Goal: Task Accomplishment & Management: Complete application form

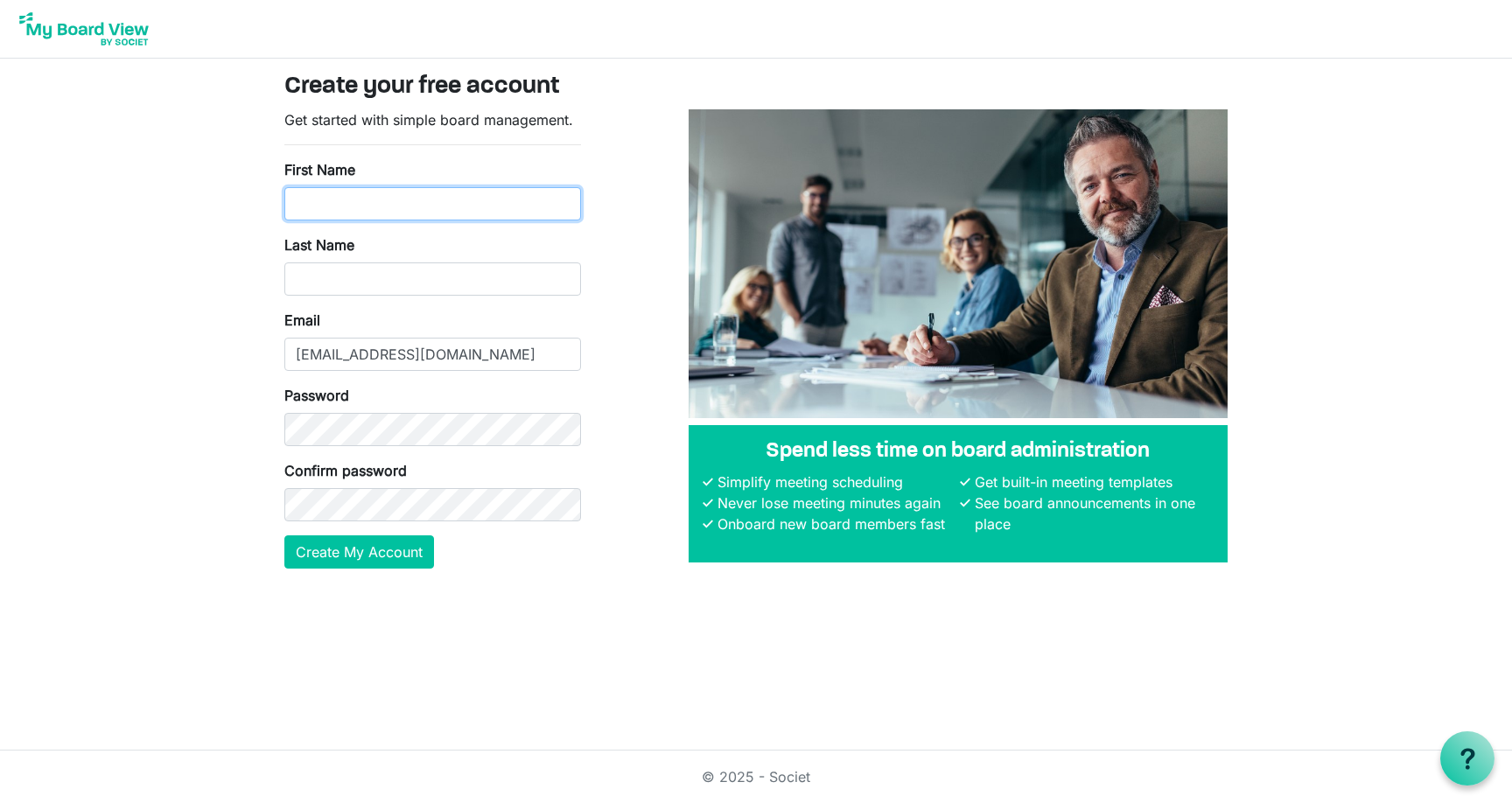
click at [515, 208] on input "First Name" at bounding box center [432, 204] width 296 height 33
type input "Matt"
type input "Sawtell"
click at [445, 411] on div "Password" at bounding box center [432, 416] width 296 height 62
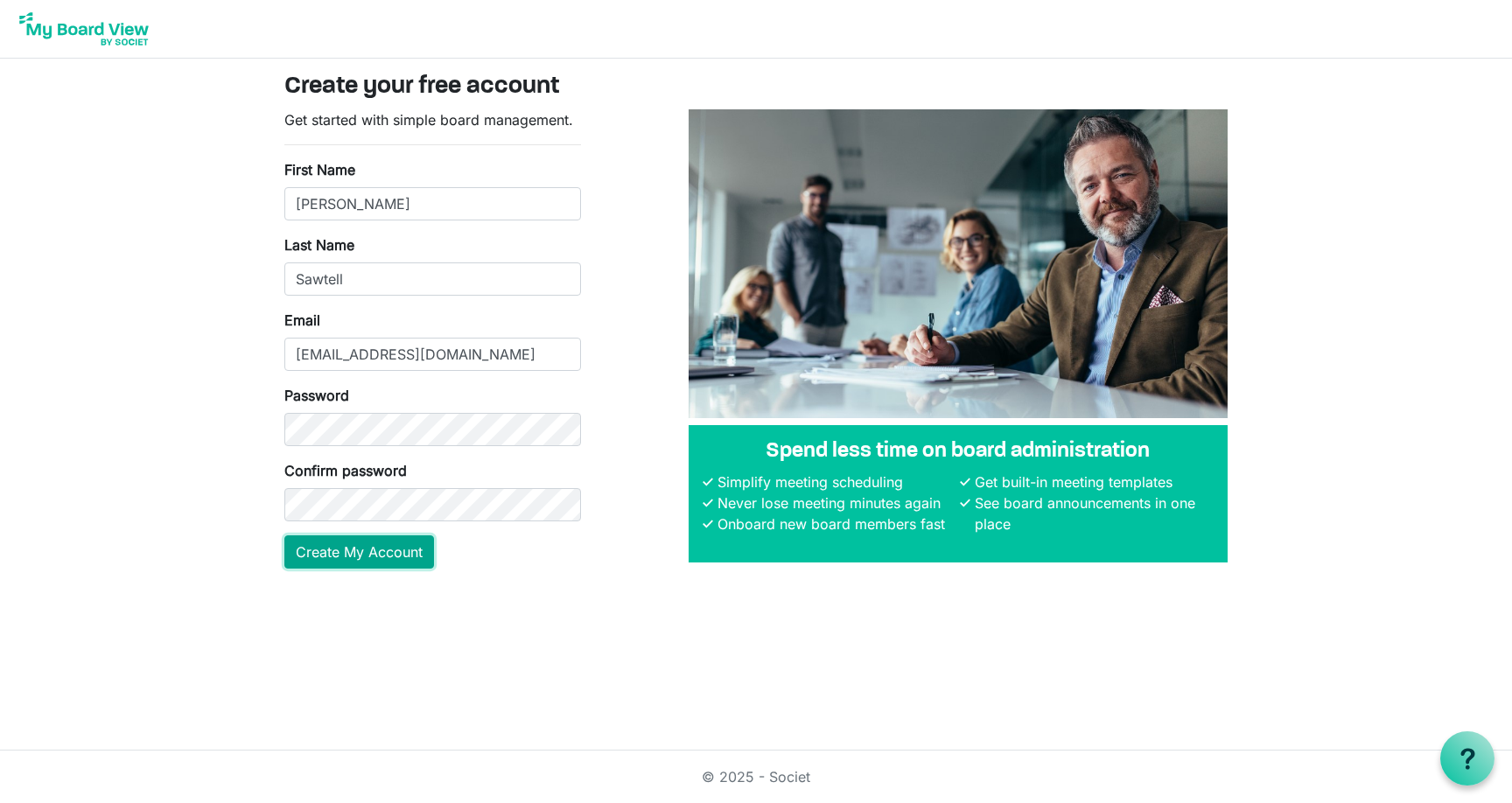
click at [389, 553] on button "Create My Account" at bounding box center [359, 552] width 150 height 33
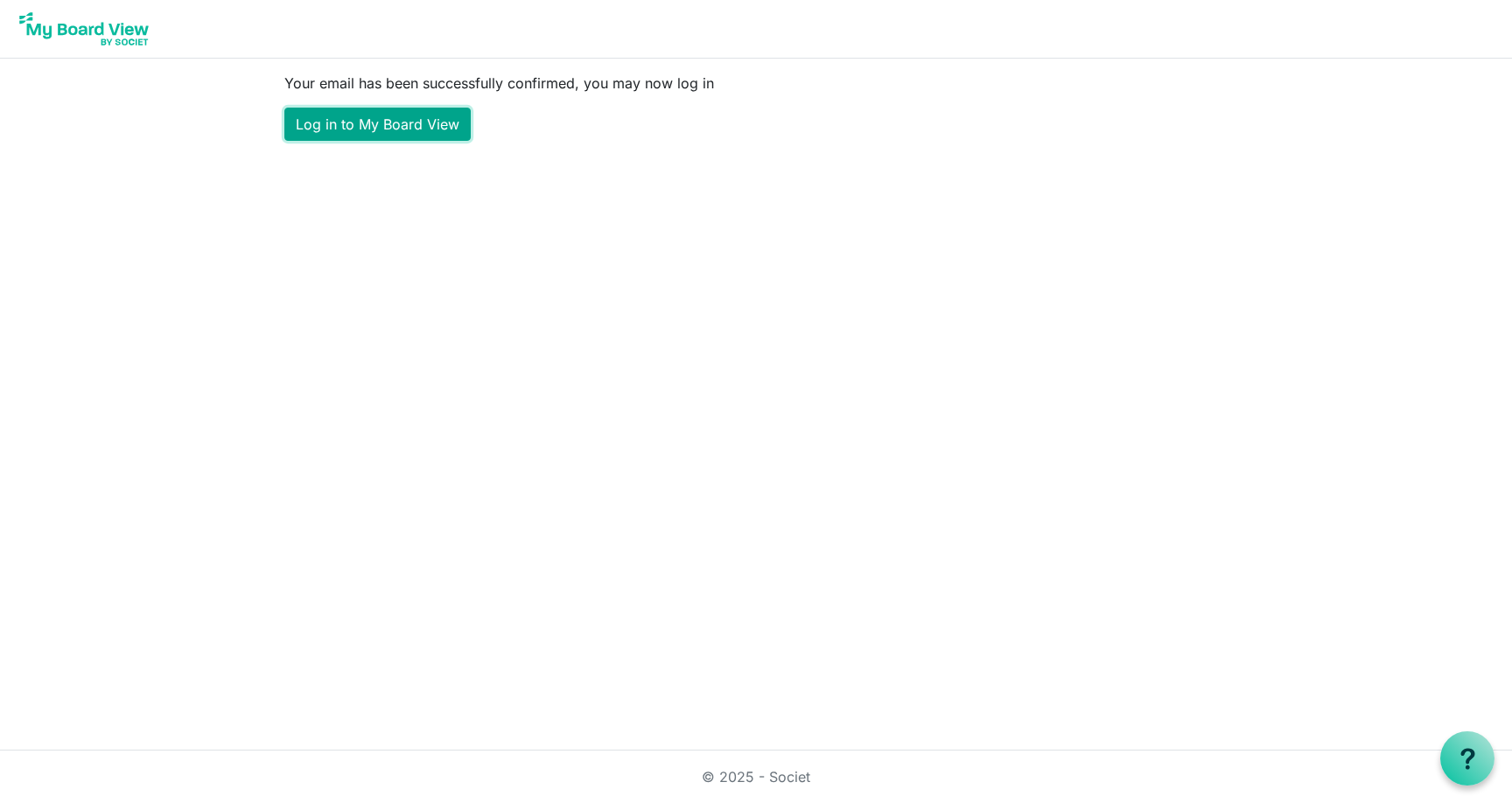
click at [354, 108] on link "Log in to My Board View" at bounding box center [377, 124] width 186 height 33
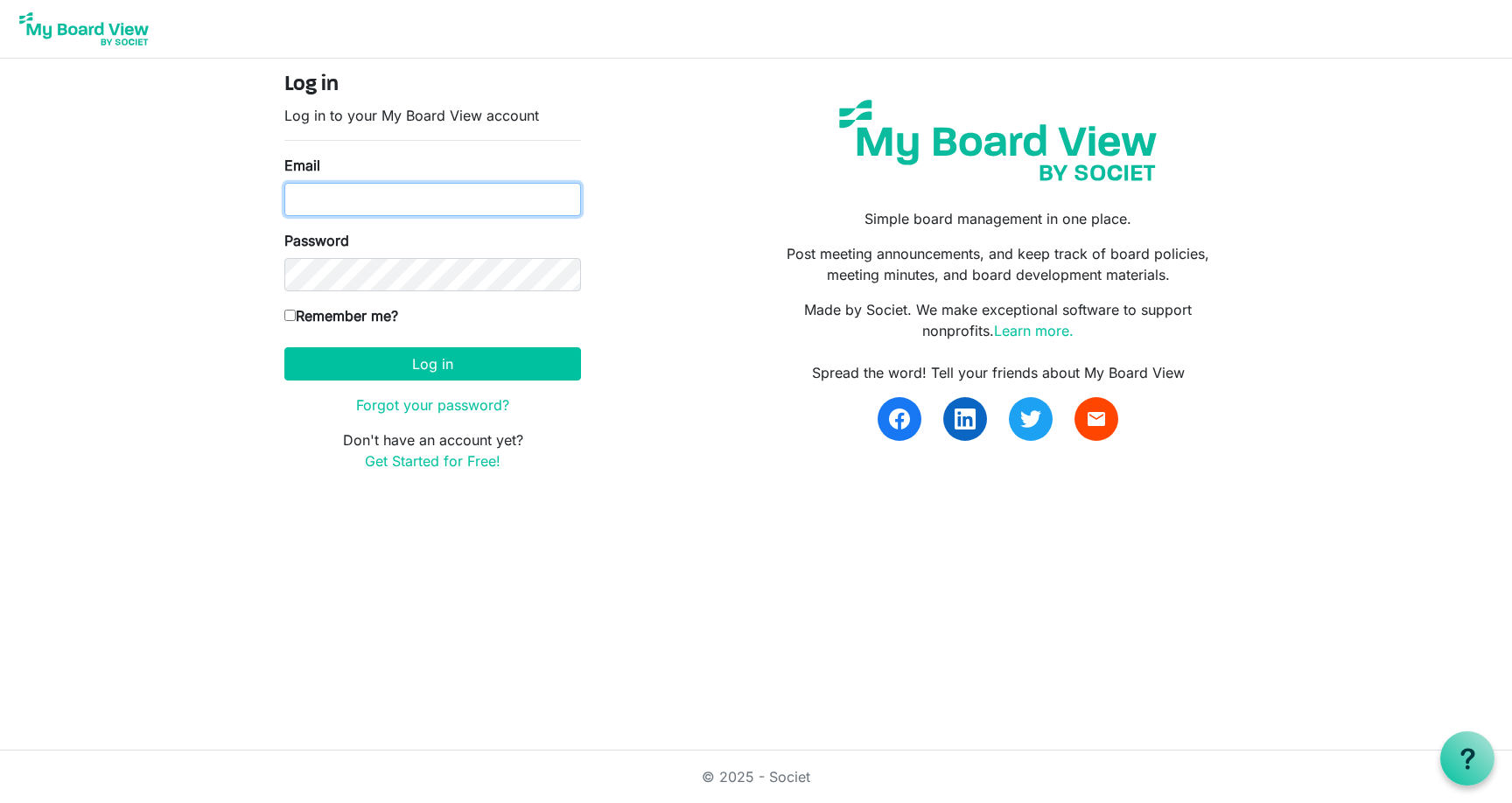
click at [375, 197] on input "Email" at bounding box center [432, 200] width 296 height 33
type input "[EMAIL_ADDRESS][DOMAIN_NAME]"
click at [356, 318] on label "Remember me?" at bounding box center [340, 316] width 113 height 21
click at [296, 318] on input "Remember me?" at bounding box center [289, 315] width 11 height 11
checkbox input "true"
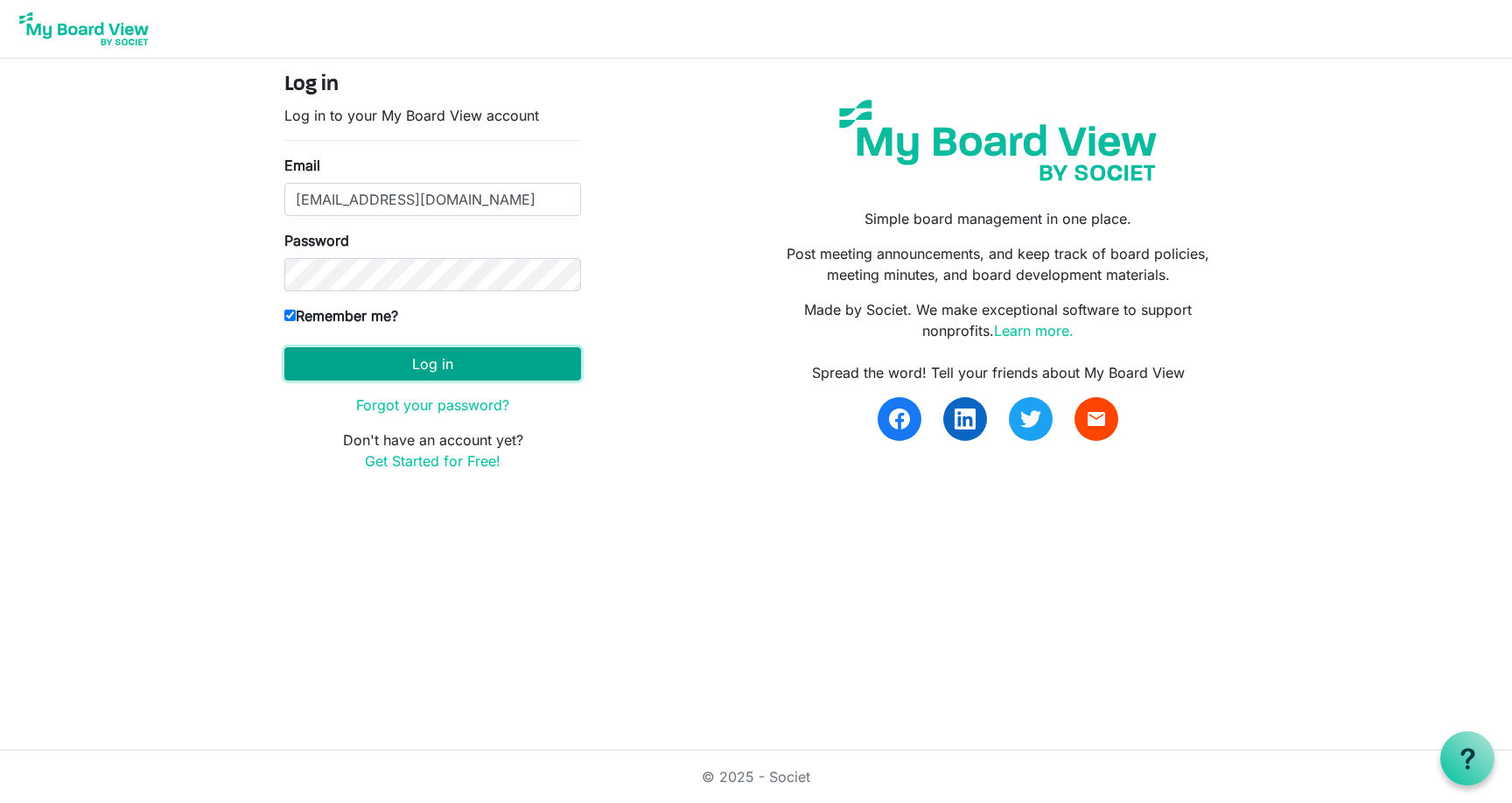
click at [380, 369] on button "Log in" at bounding box center [432, 364] width 296 height 33
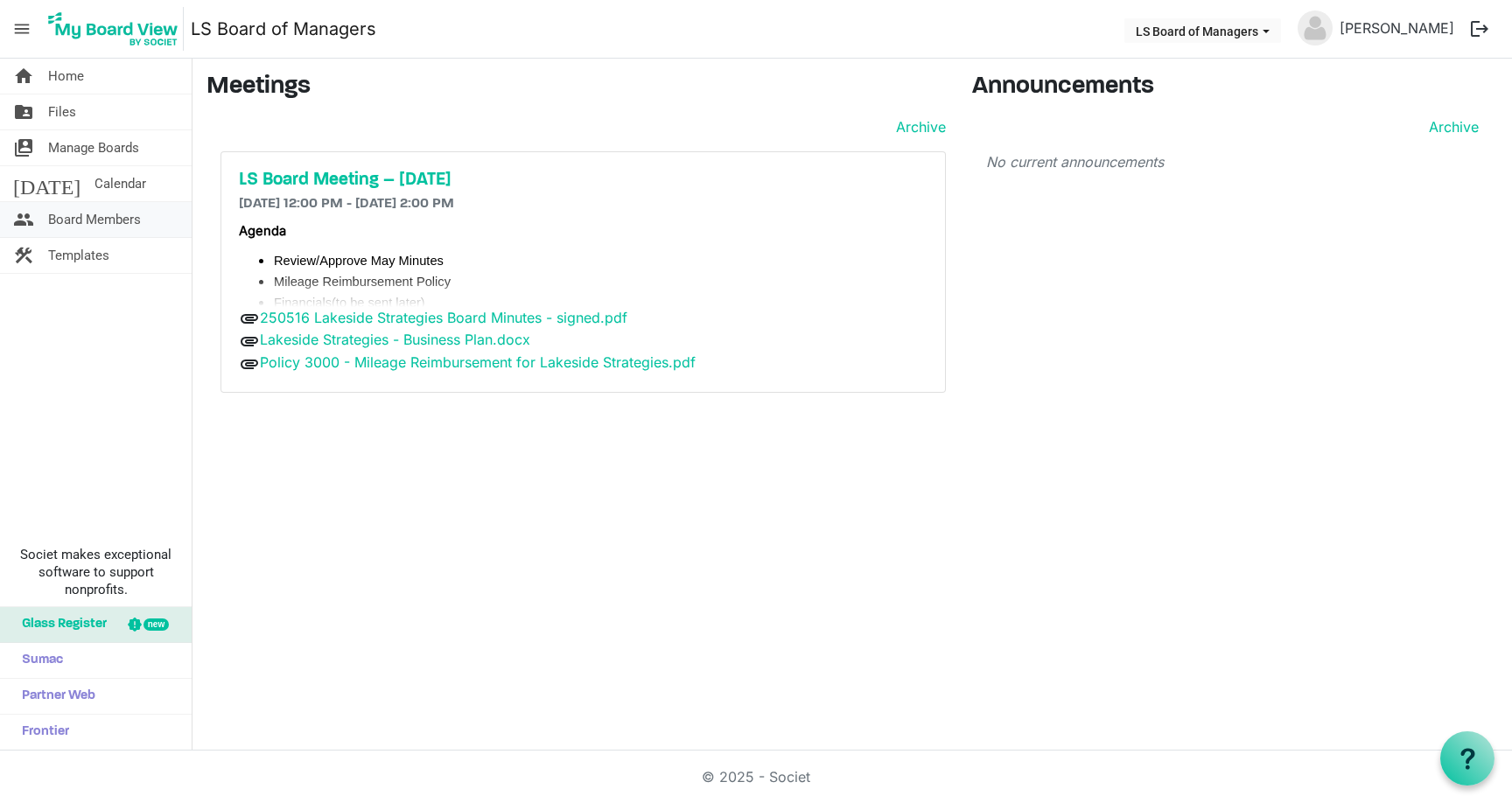
click at [101, 223] on span "Board Members" at bounding box center [94, 220] width 92 height 35
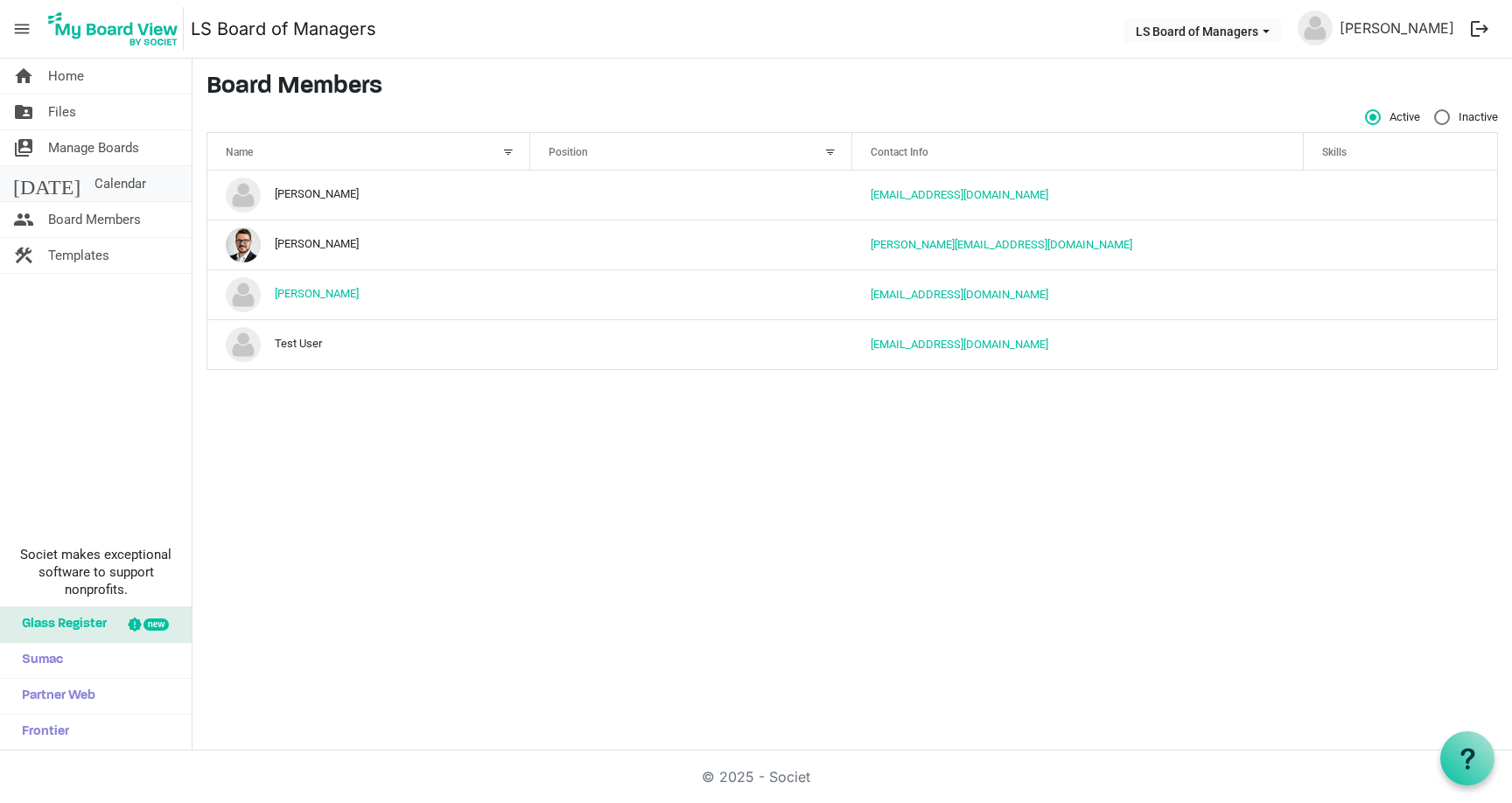
click at [94, 191] on span "Calendar" at bounding box center [120, 184] width 52 height 35
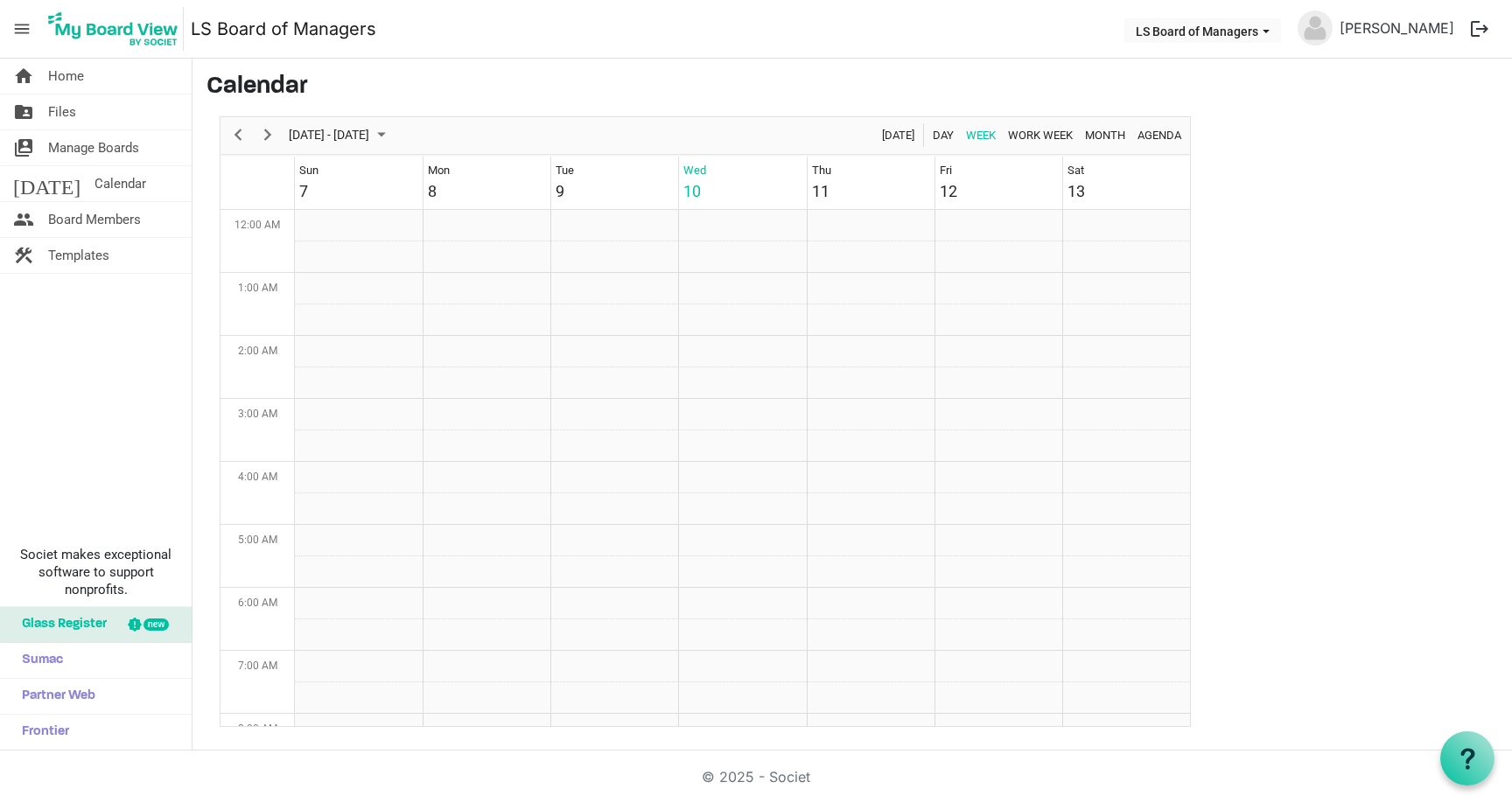
scroll to position [567, 0]
click at [264, 142] on span "Next" at bounding box center [267, 135] width 21 height 22
click at [230, 125] on div "previous period" at bounding box center [238, 135] width 30 height 37
click at [56, 85] on span "Home" at bounding box center [66, 77] width 36 height 35
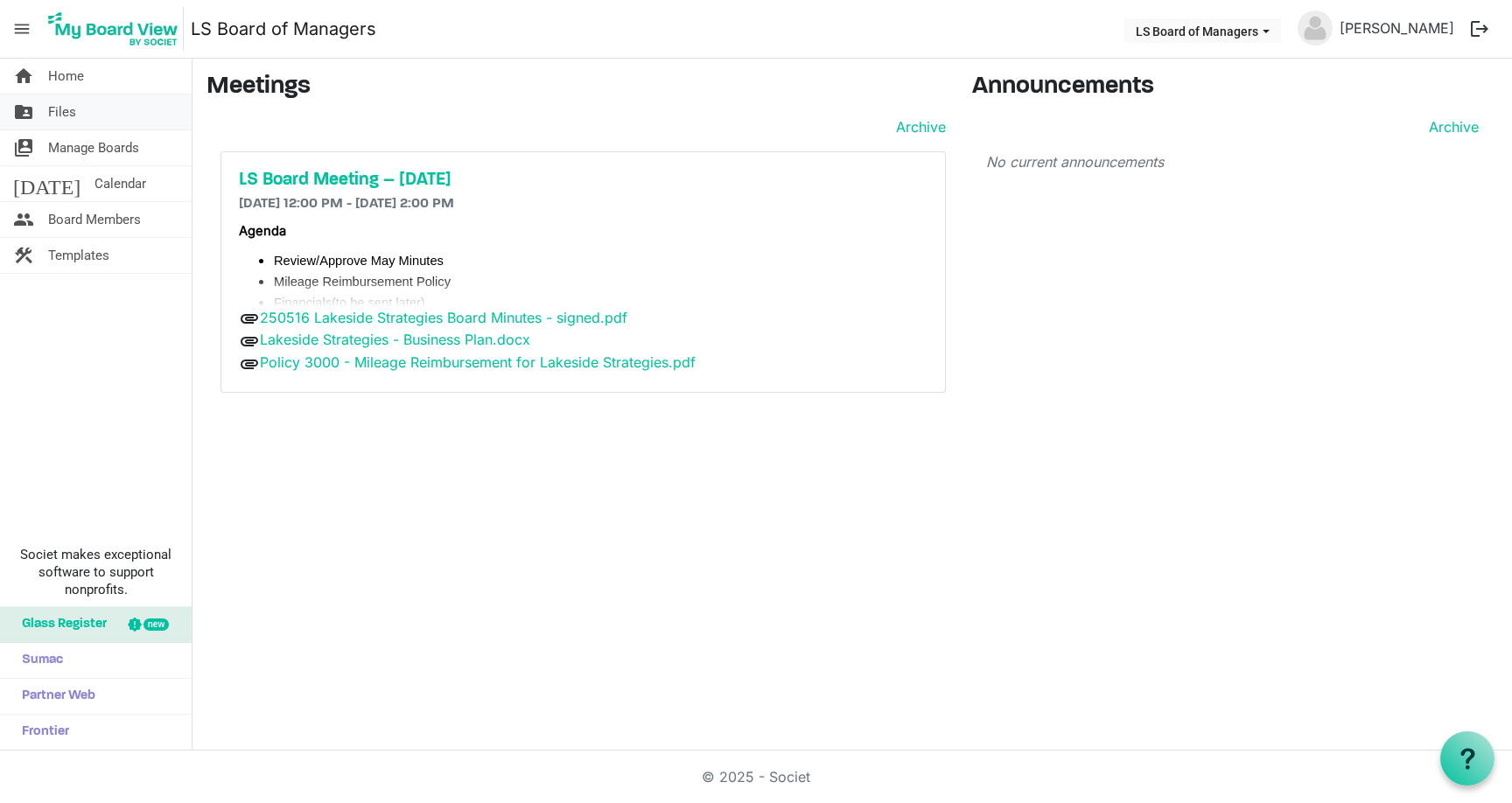
click at [51, 113] on span "Files" at bounding box center [62, 112] width 28 height 35
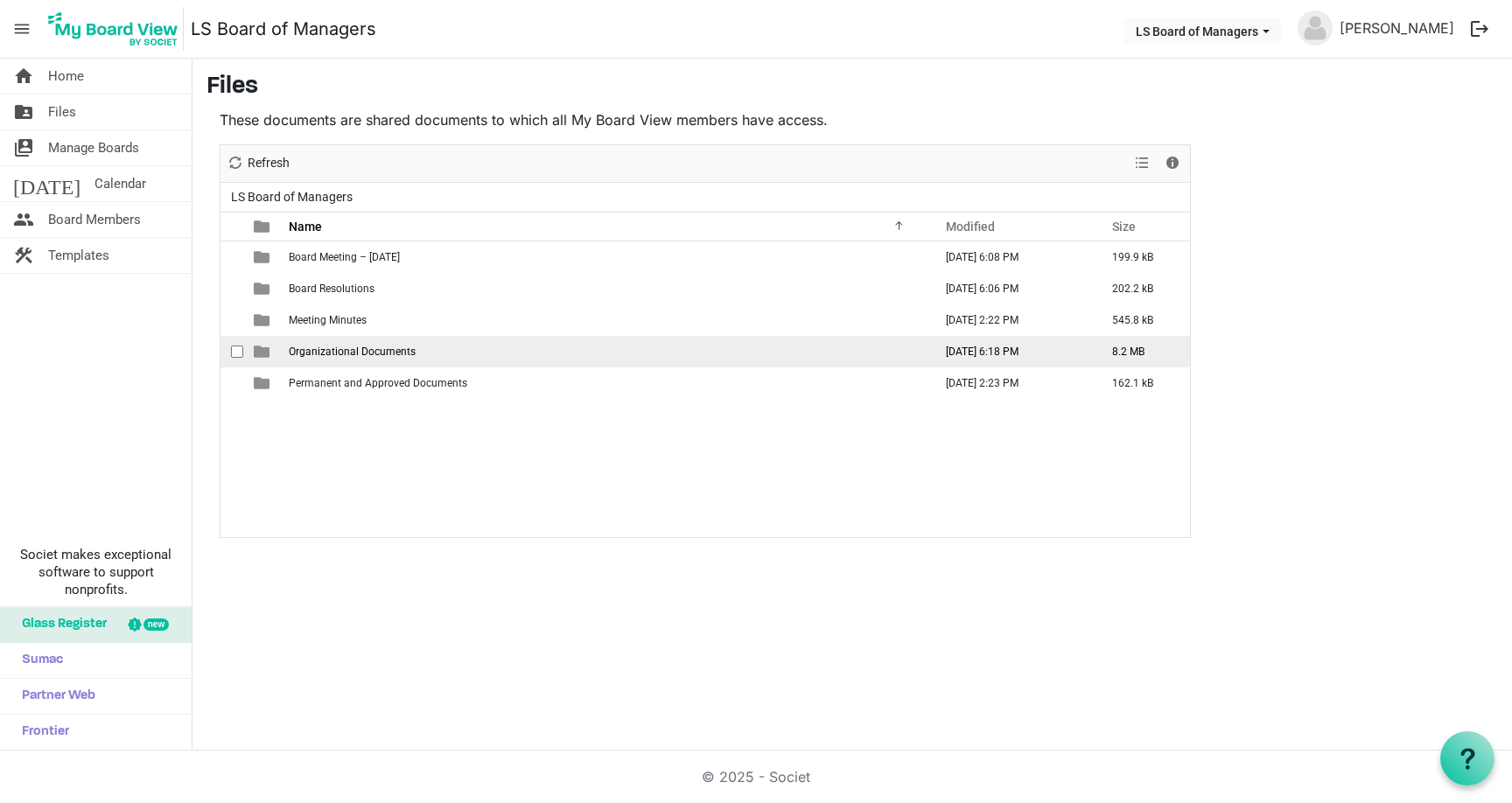
click at [374, 360] on td "Organizational Documents" at bounding box center [605, 352] width 644 height 32
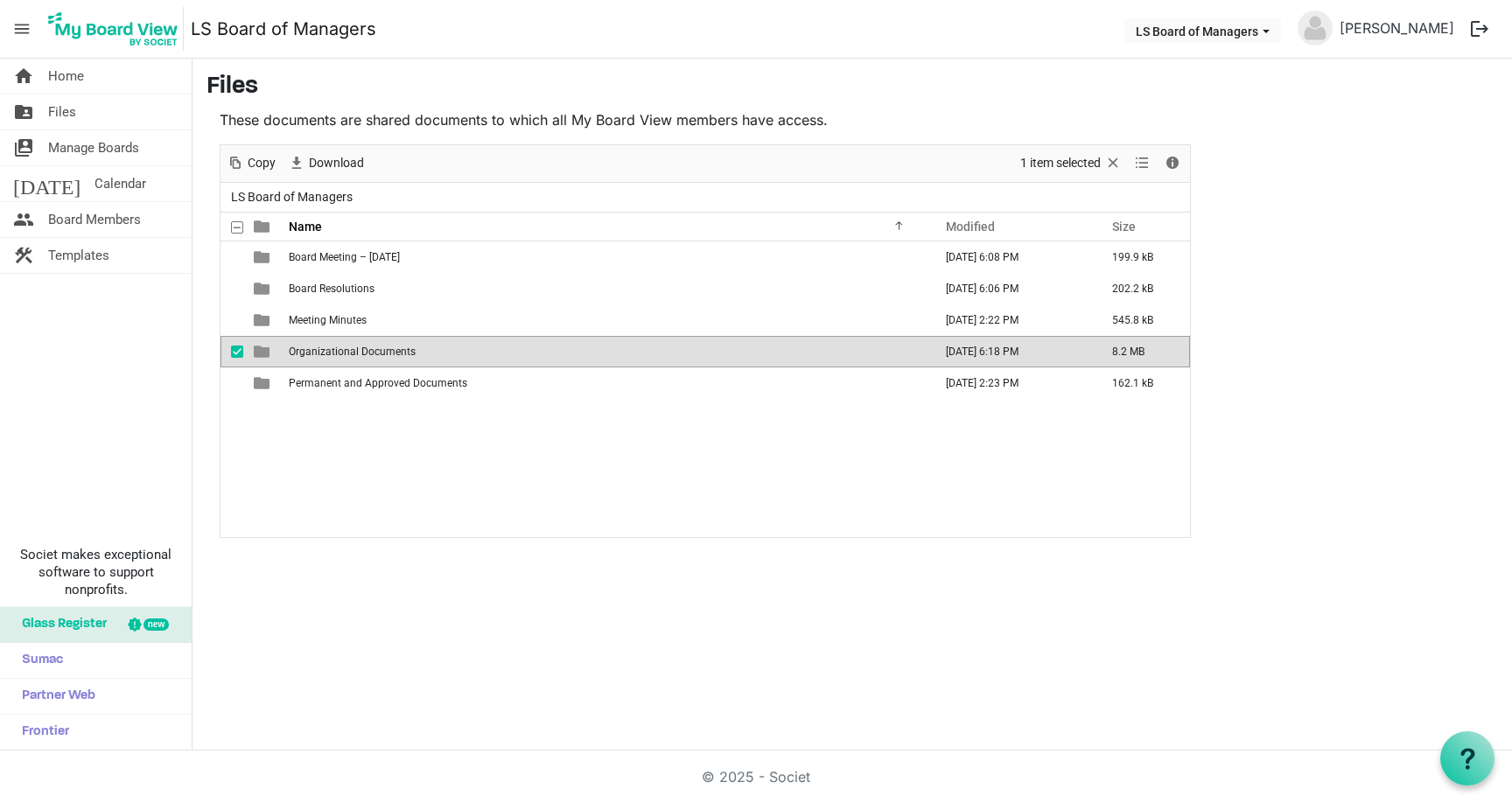
click at [260, 347] on span "is template cell column header type" at bounding box center [261, 352] width 16 height 16
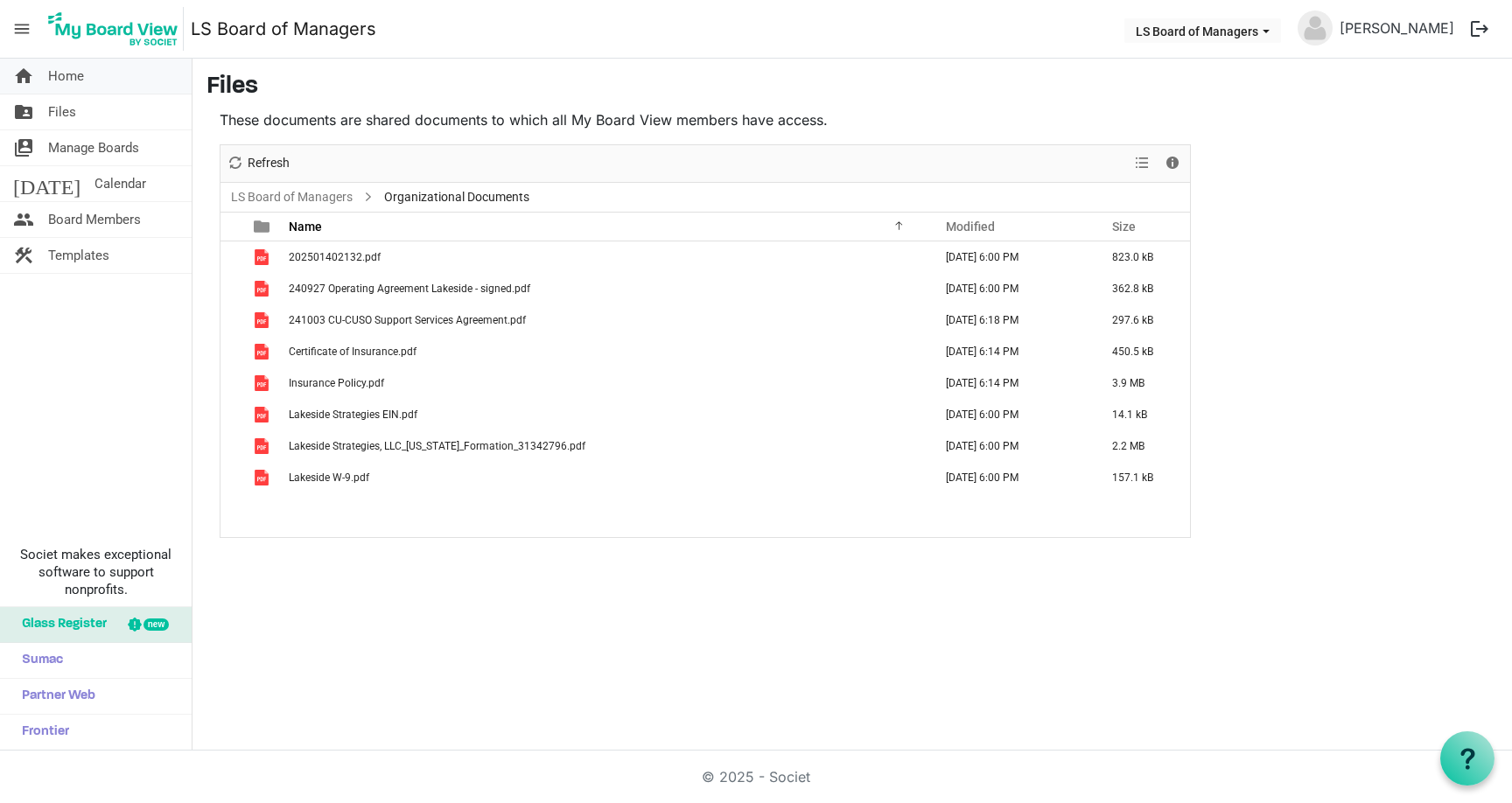
click at [65, 88] on span "Home" at bounding box center [66, 77] width 36 height 35
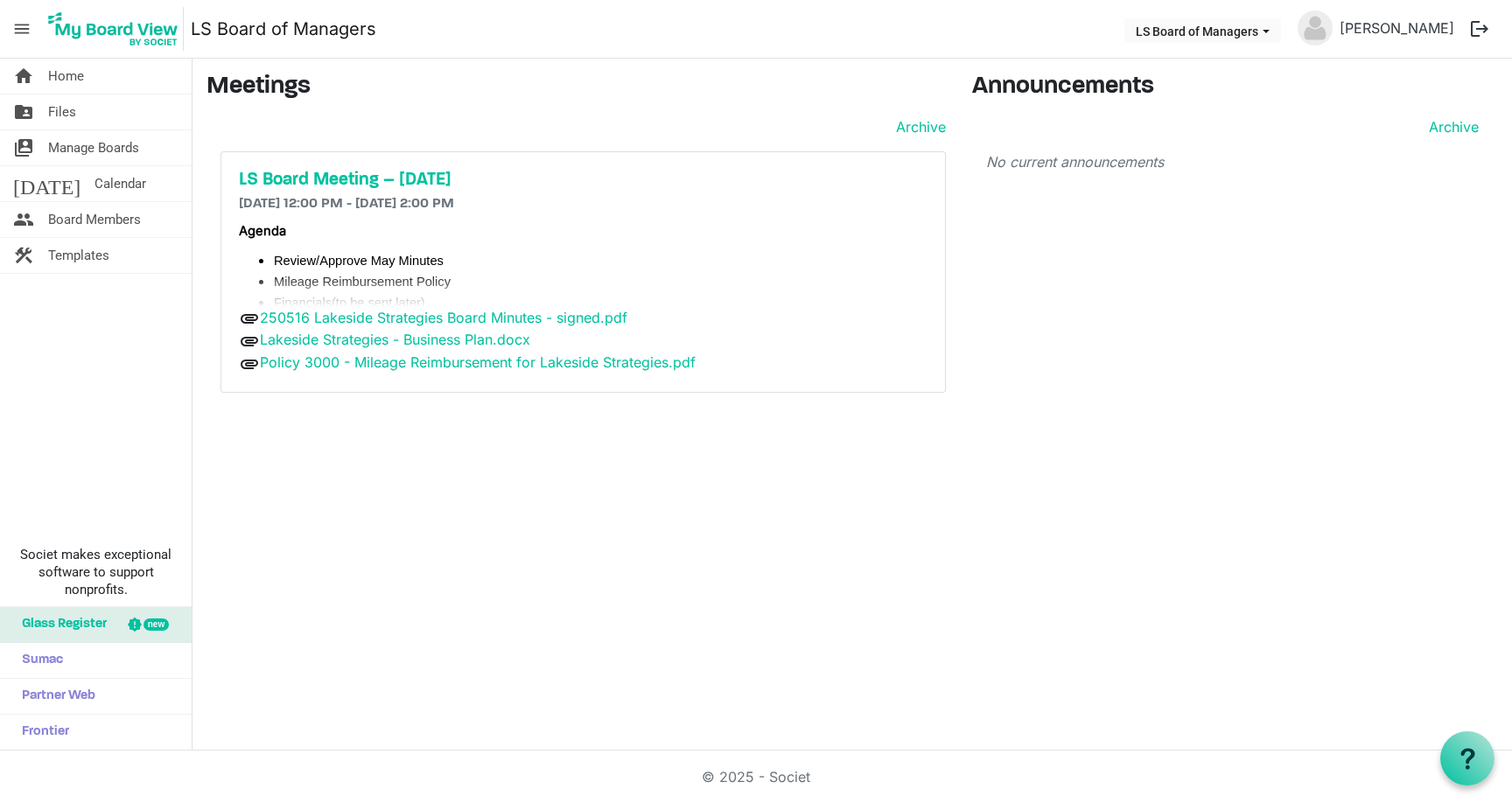
click at [376, 246] on div "Agenda Review/Approve May Minutes Mileage Reimbursement Policy Financials (to b…" at bounding box center [583, 463] width 689 height 486
click at [392, 186] on h5 "LS Board Meeting – [DATE]" at bounding box center [583, 180] width 689 height 21
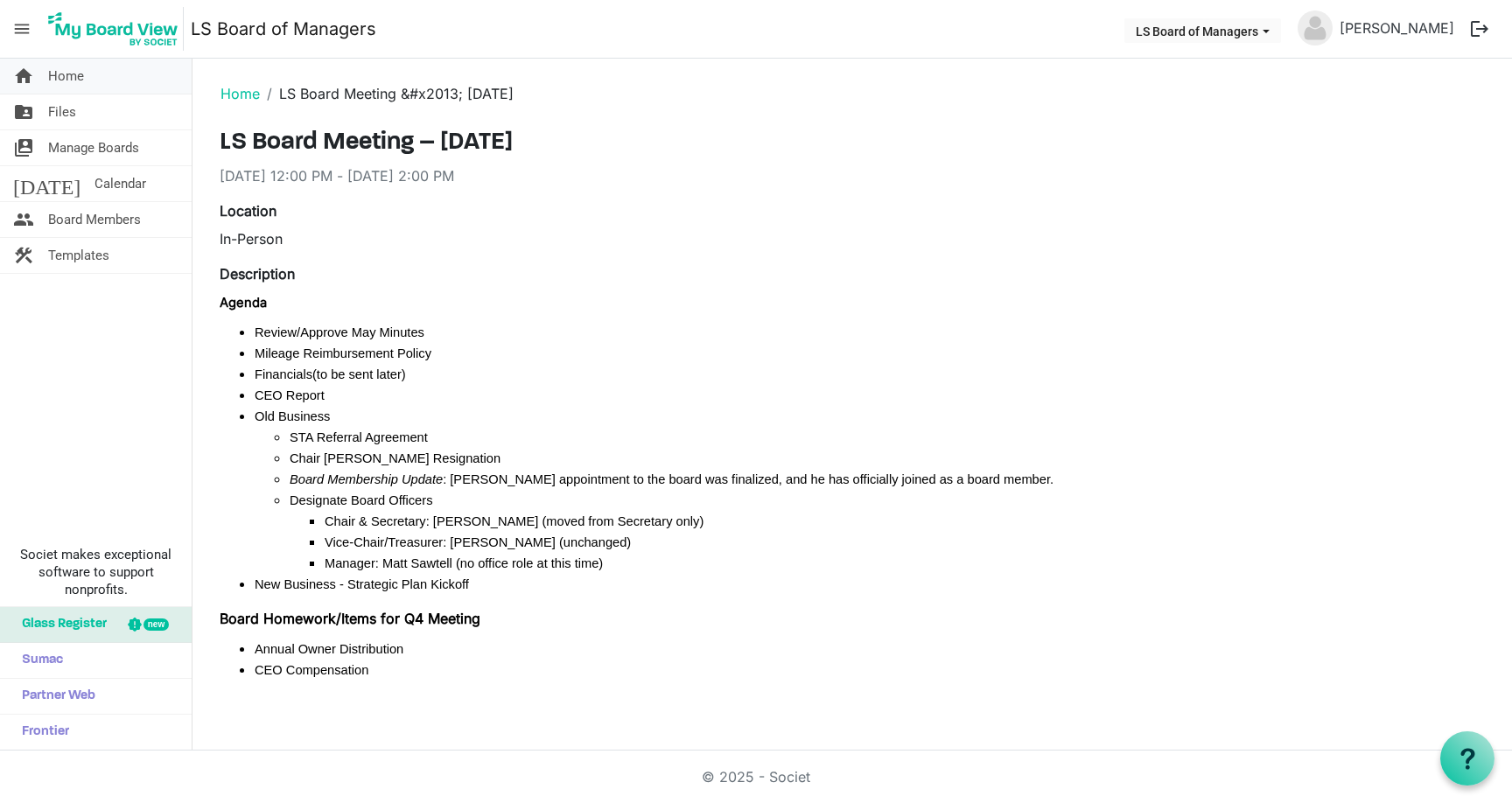
click at [68, 74] on span "Home" at bounding box center [66, 77] width 36 height 35
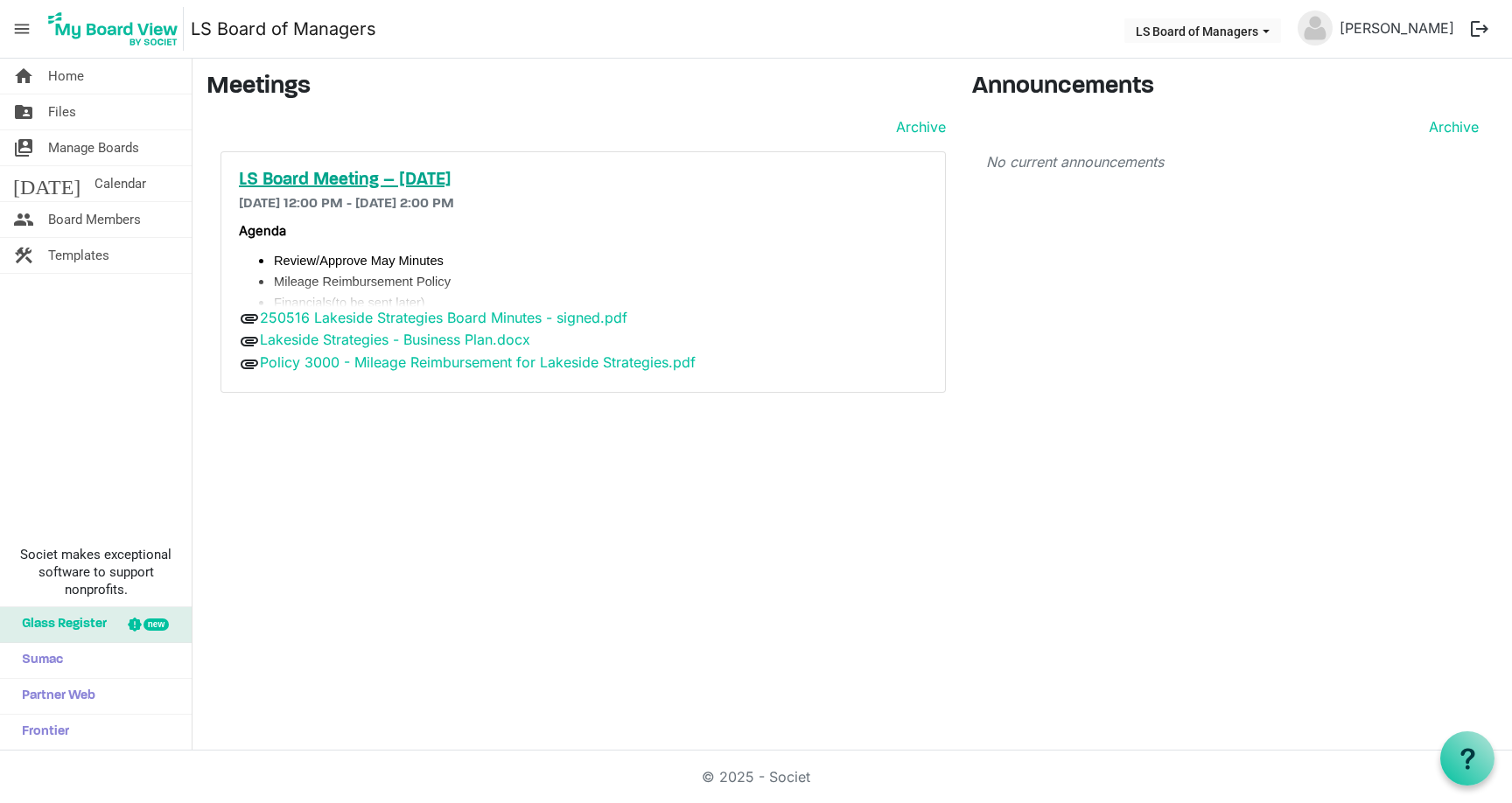
drag, startPoint x: 801, startPoint y: 300, endPoint x: 801, endPoint y: 186, distance: 114.0
click at [801, 299] on li "Financials (to be sent later)" at bounding box center [600, 302] width 654 height 21
click at [91, 148] on span "Manage Boards" at bounding box center [93, 148] width 91 height 35
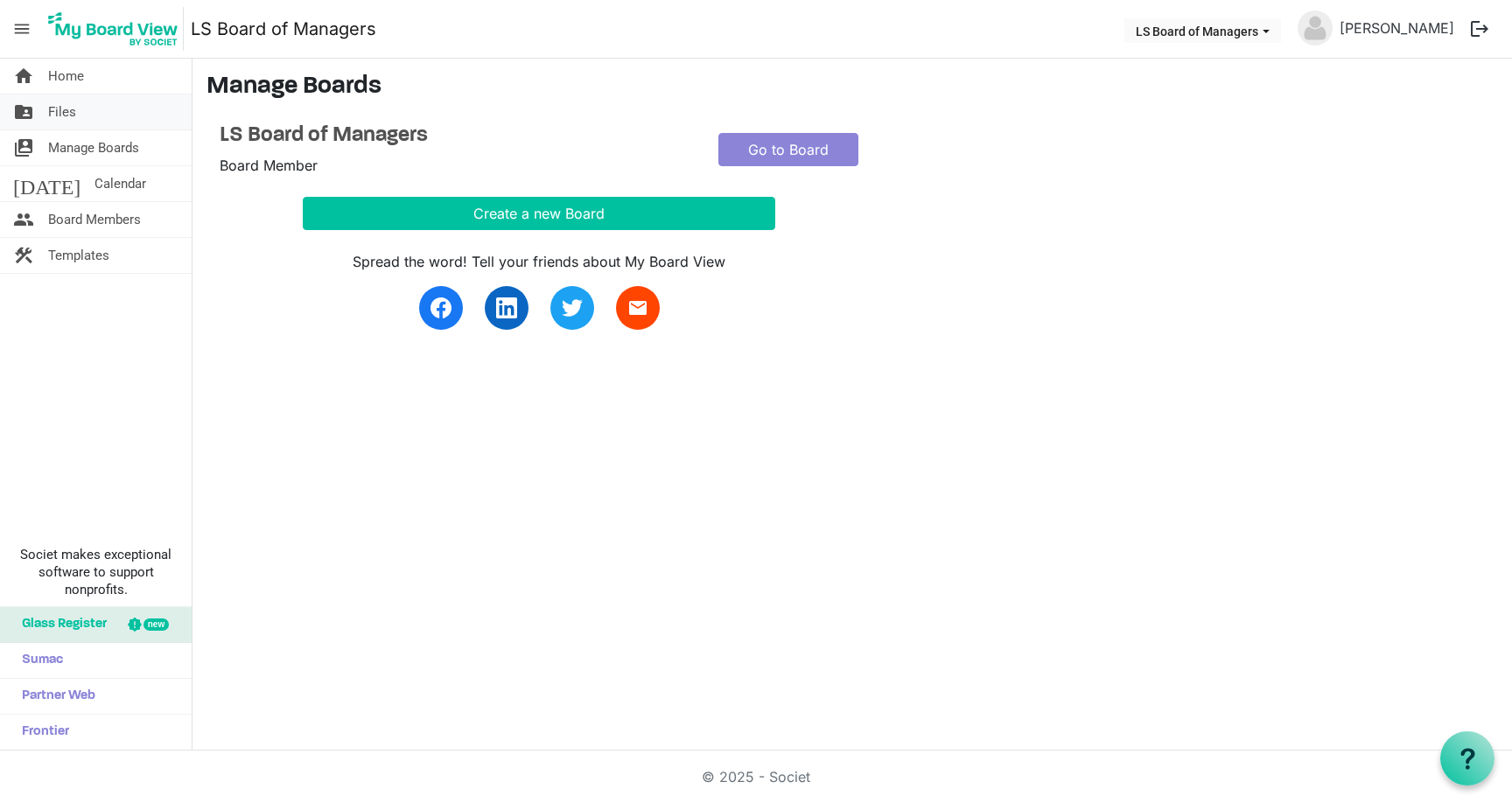
click at [66, 106] on span "Files" at bounding box center [62, 112] width 28 height 35
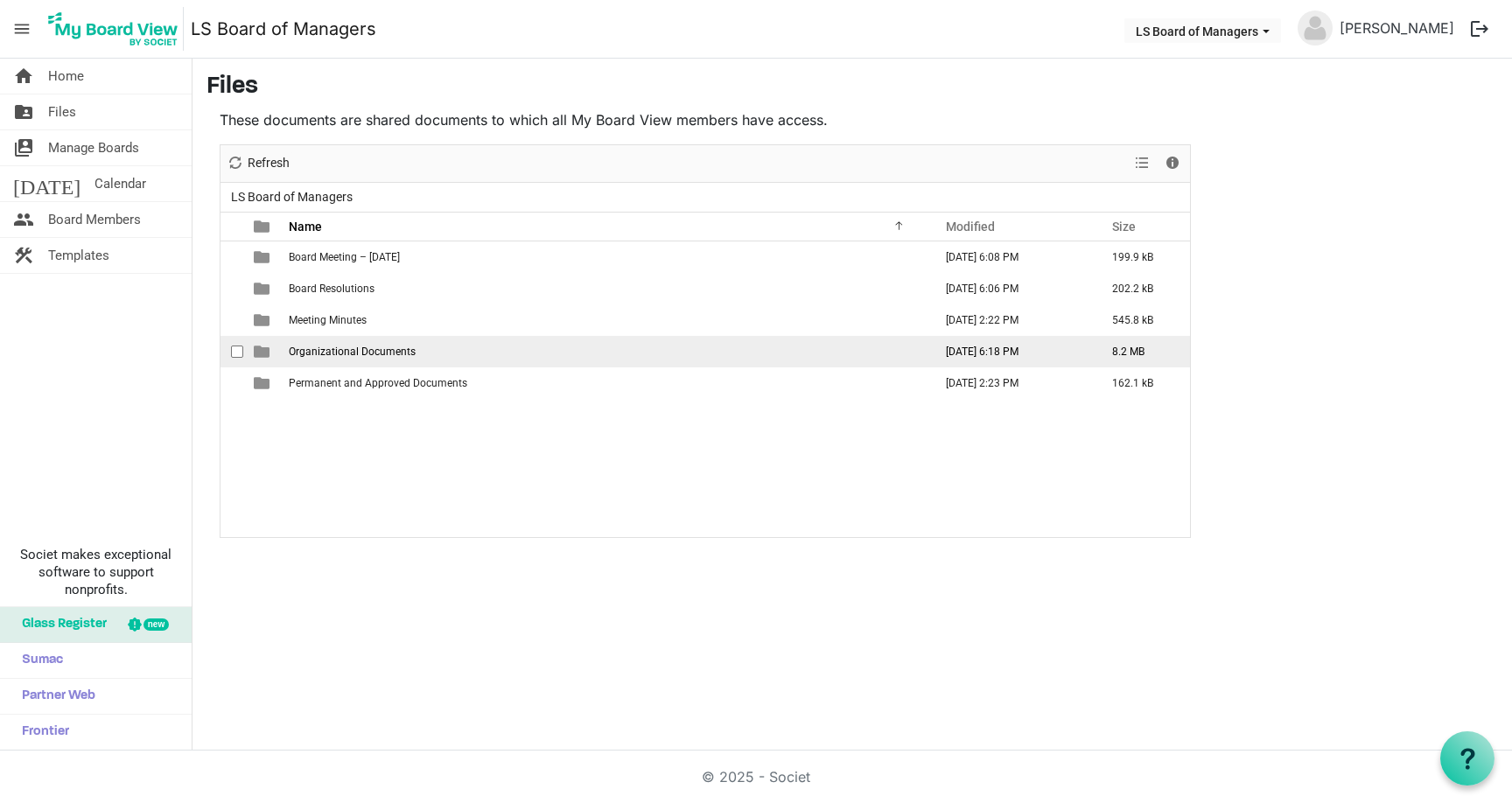
click at [331, 355] on span "Organizational Documents" at bounding box center [352, 352] width 127 height 12
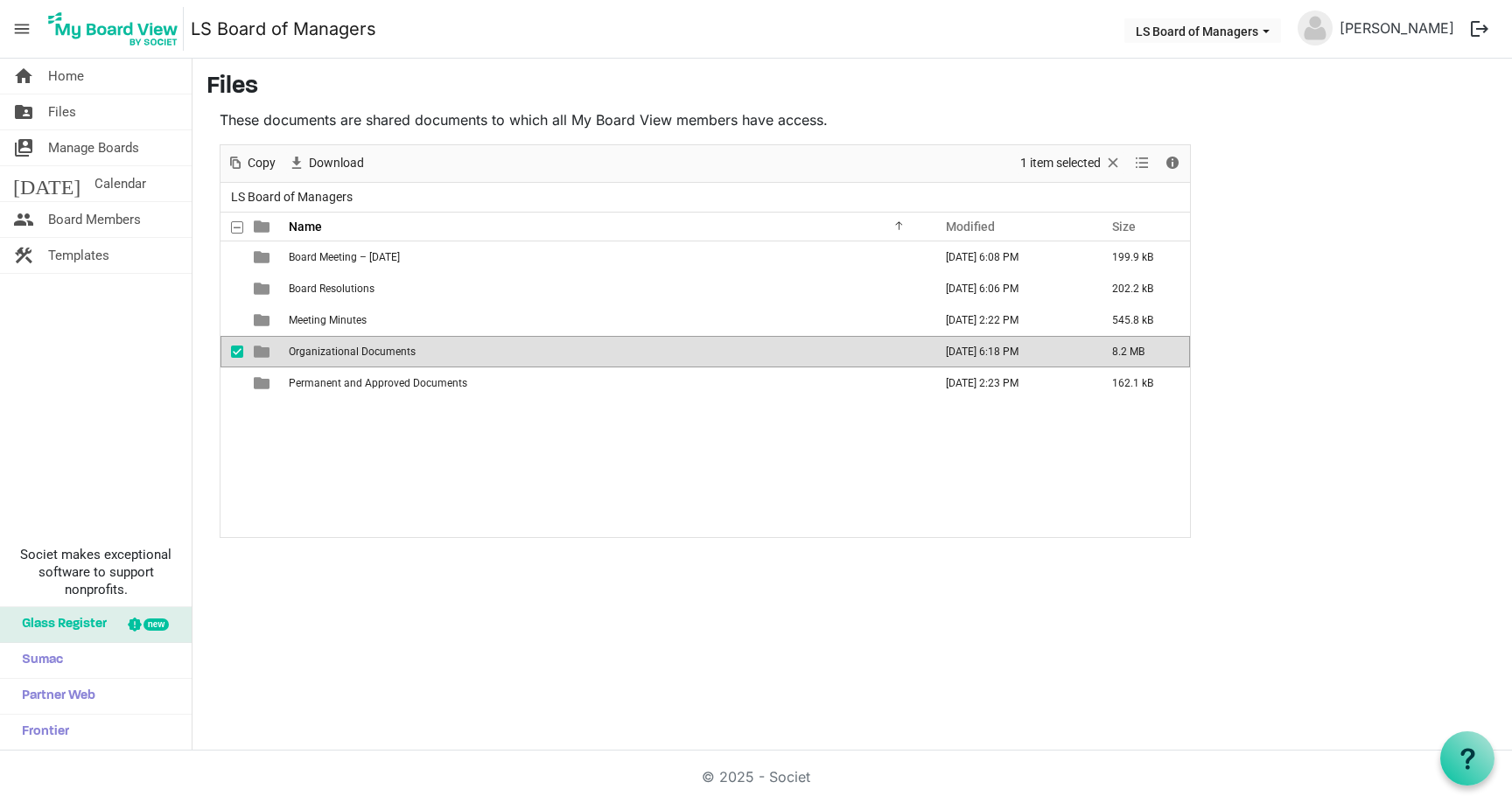
click at [331, 355] on span "Organizational Documents" at bounding box center [352, 352] width 127 height 12
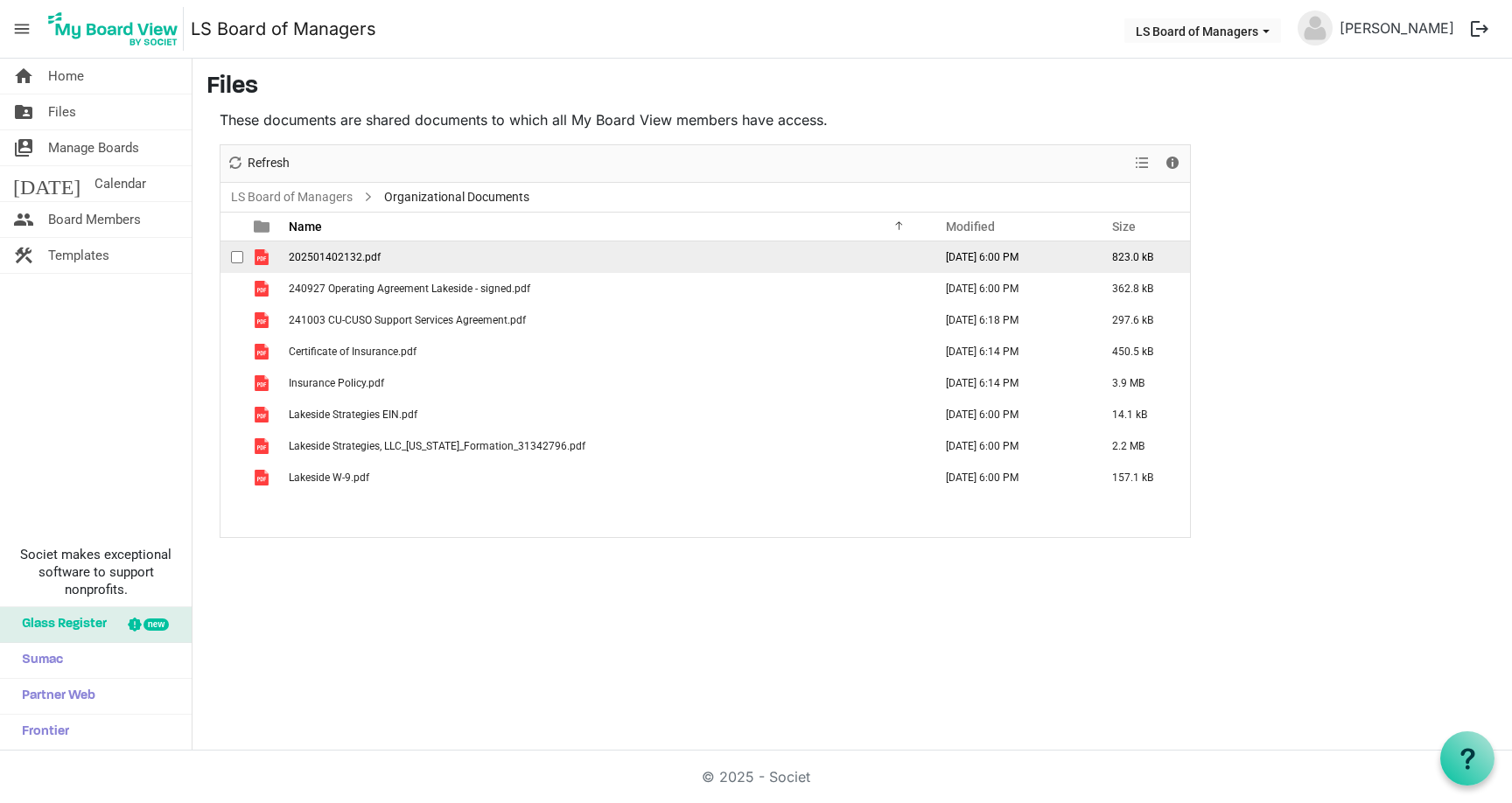
click at [339, 255] on span "202501402132.pdf" at bounding box center [334, 257] width 91 height 12
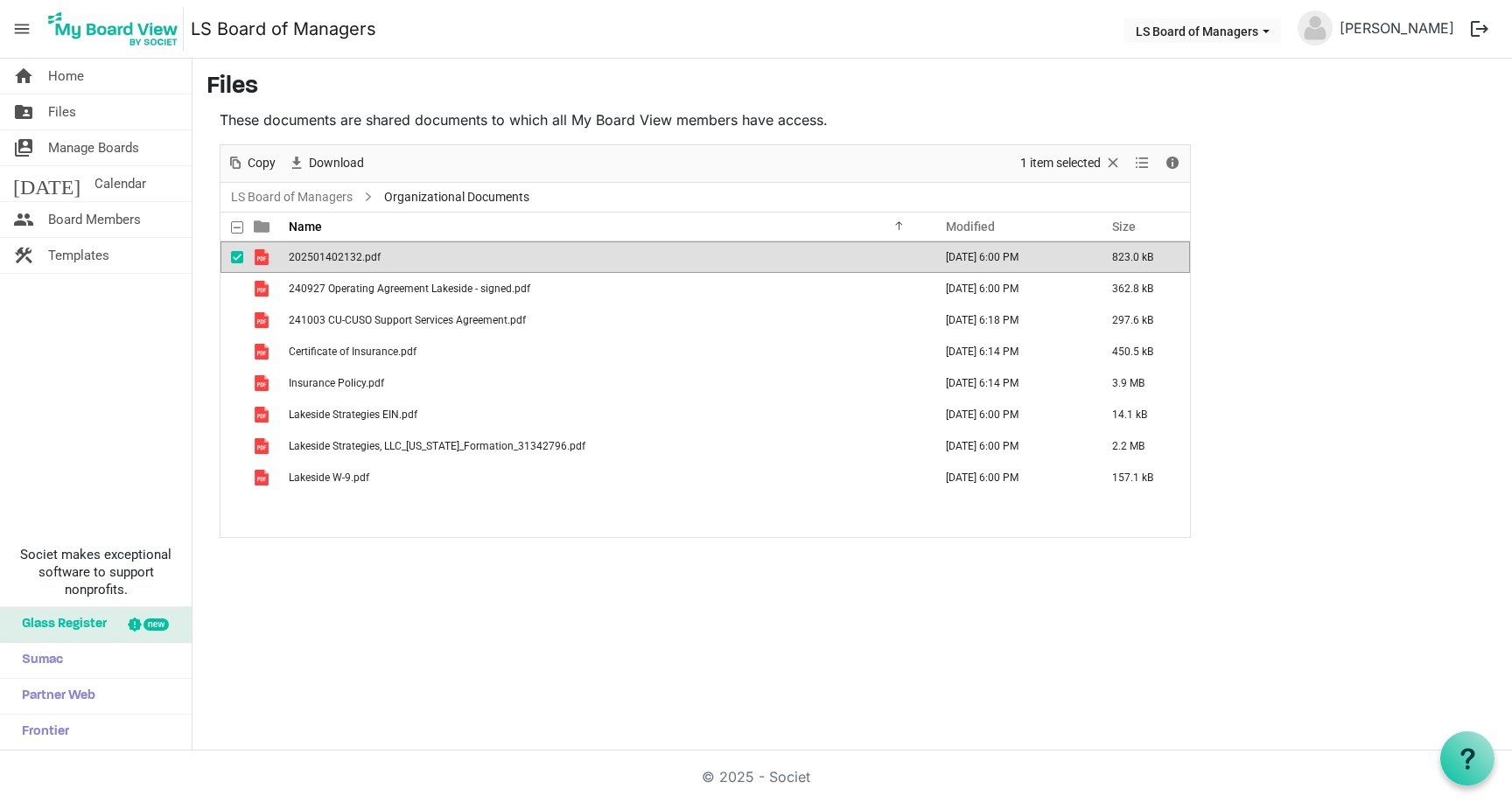
click at [339, 255] on span "202501402132.pdf" at bounding box center [334, 257] width 91 height 12
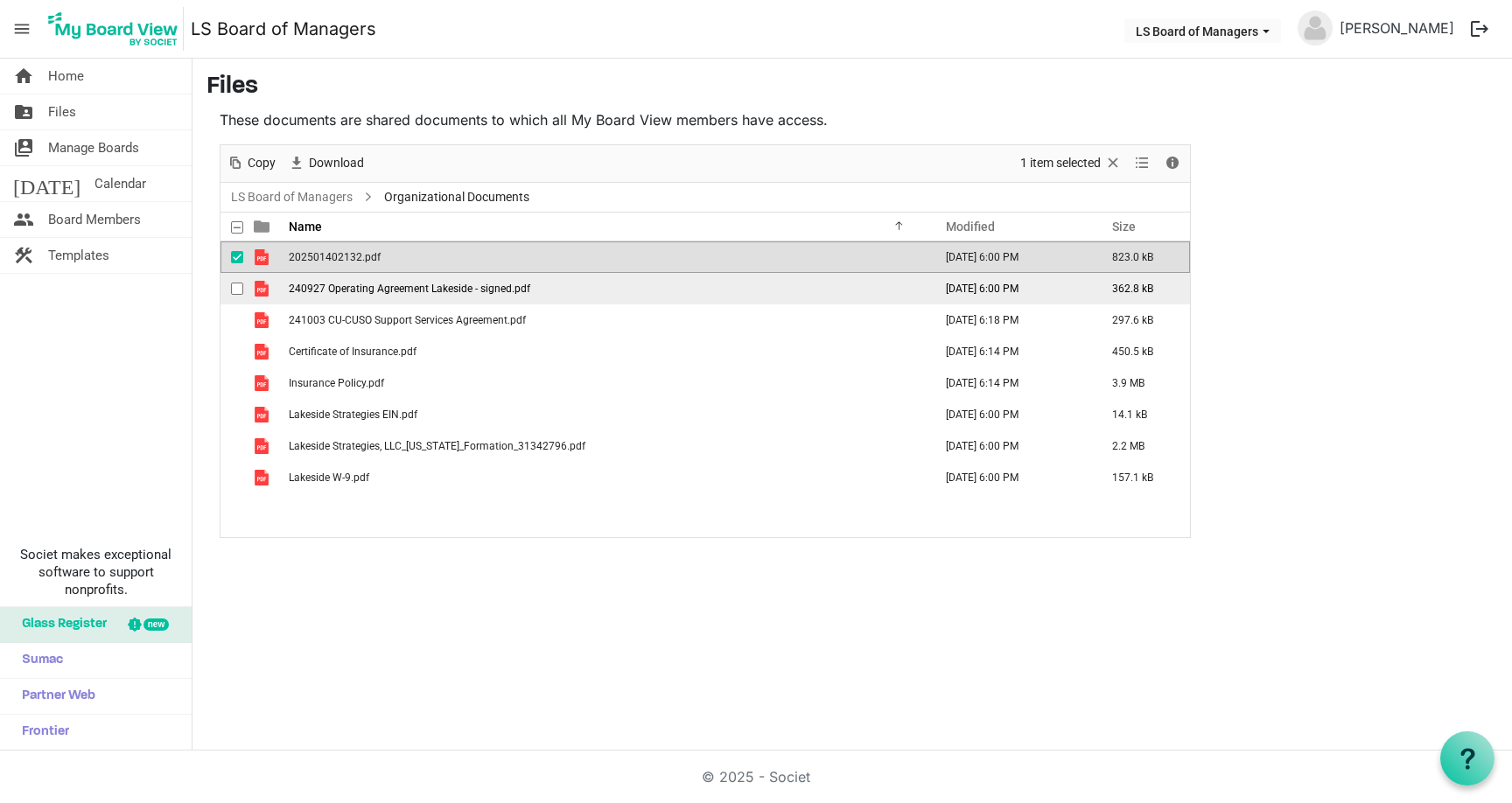
click at [449, 296] on td "240927 Operating Agreement Lakeside - signed.pdf" at bounding box center [605, 288] width 644 height 32
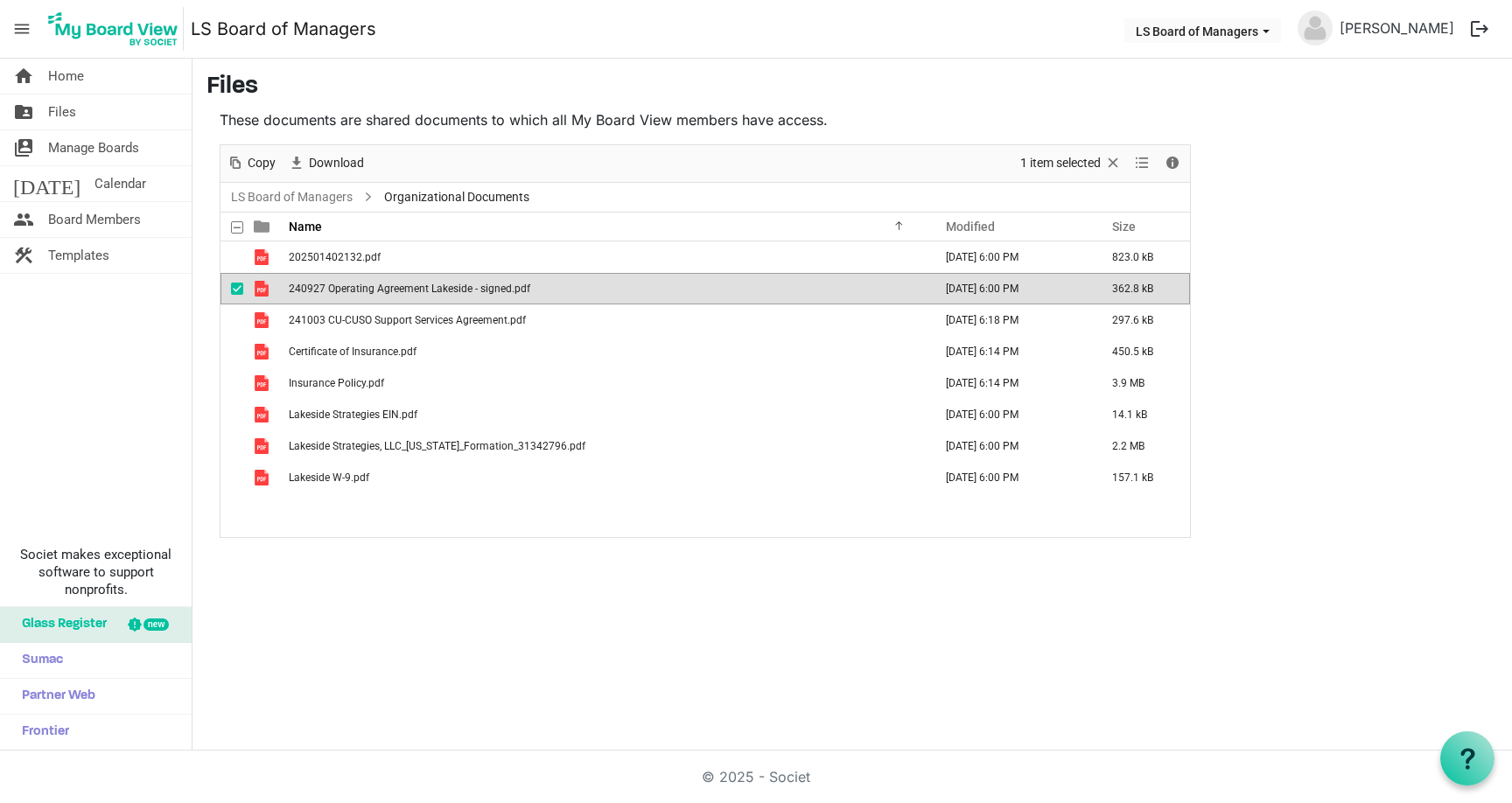
click at [449, 296] on td "240927 Operating Agreement Lakeside - signed.pdf" at bounding box center [605, 288] width 644 height 32
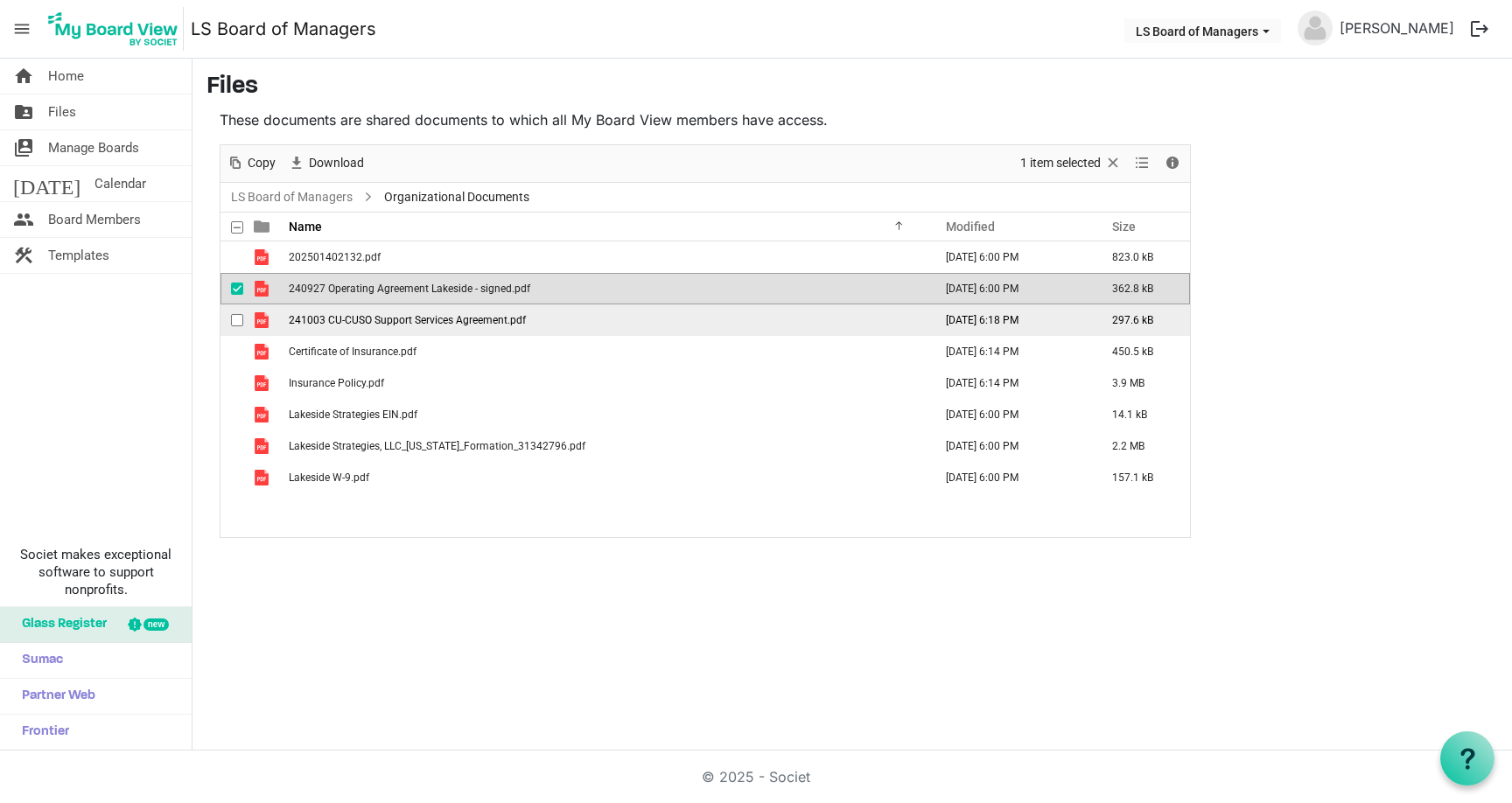
click at [435, 325] on td "241003 CU-CUSO Support Services Agreement.pdf" at bounding box center [605, 320] width 644 height 32
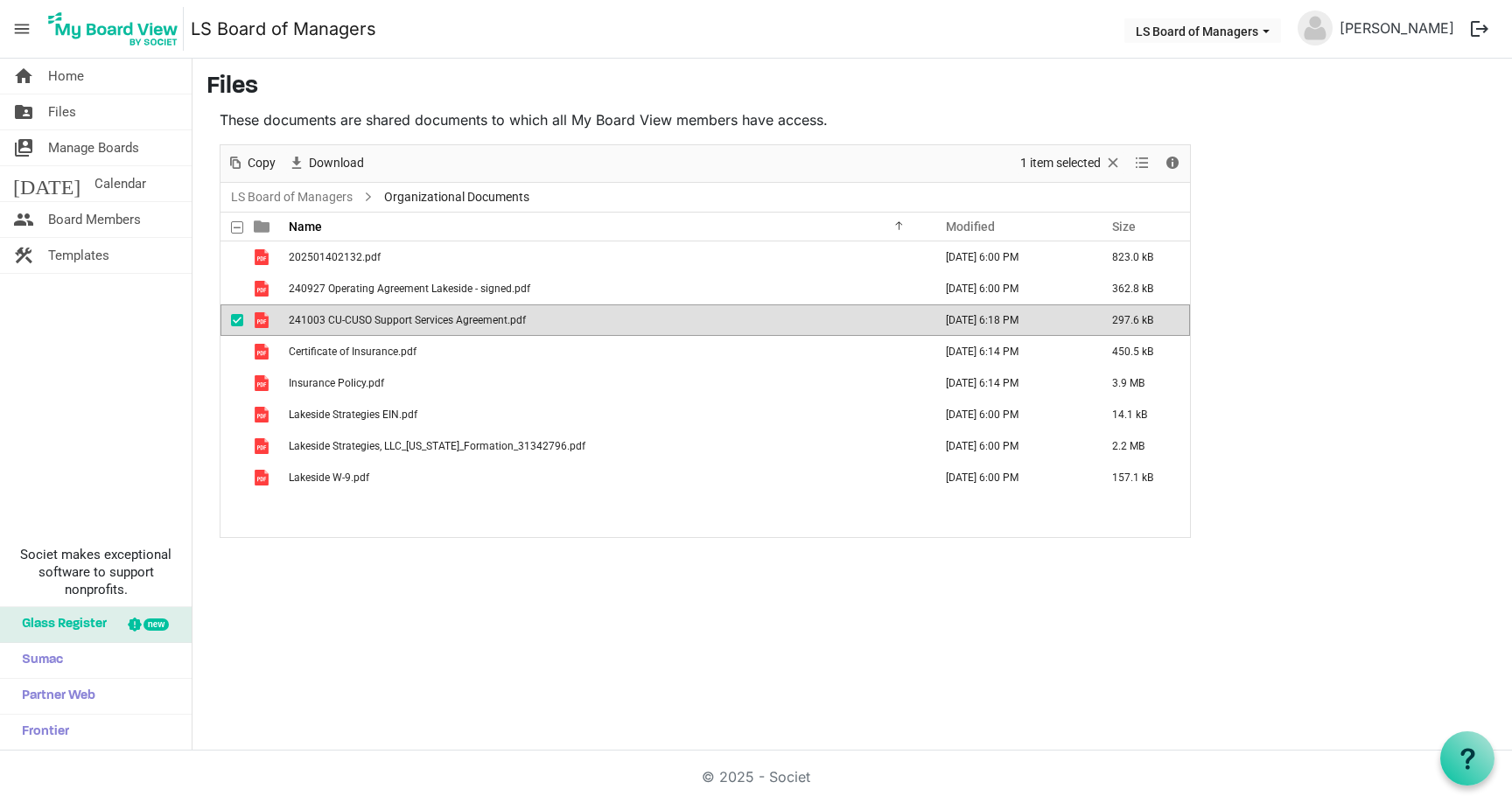
click at [435, 325] on td "241003 CU-CUSO Support Services Agreement.pdf" at bounding box center [605, 320] width 644 height 32
click at [342, 195] on link "LS Board of Managers" at bounding box center [292, 197] width 128 height 22
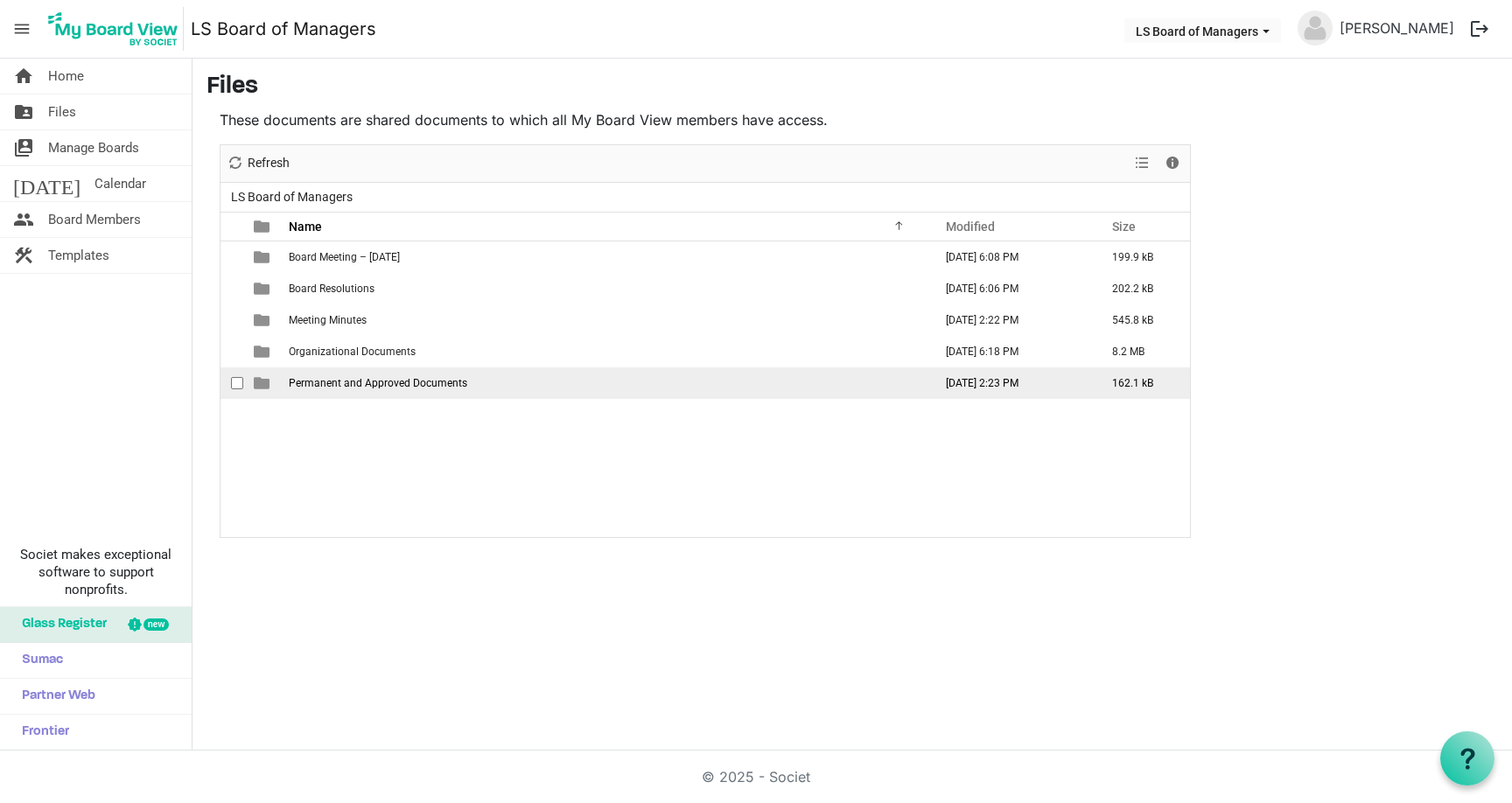
click at [384, 378] on span "Permanent and Approved Documents" at bounding box center [377, 383] width 179 height 12
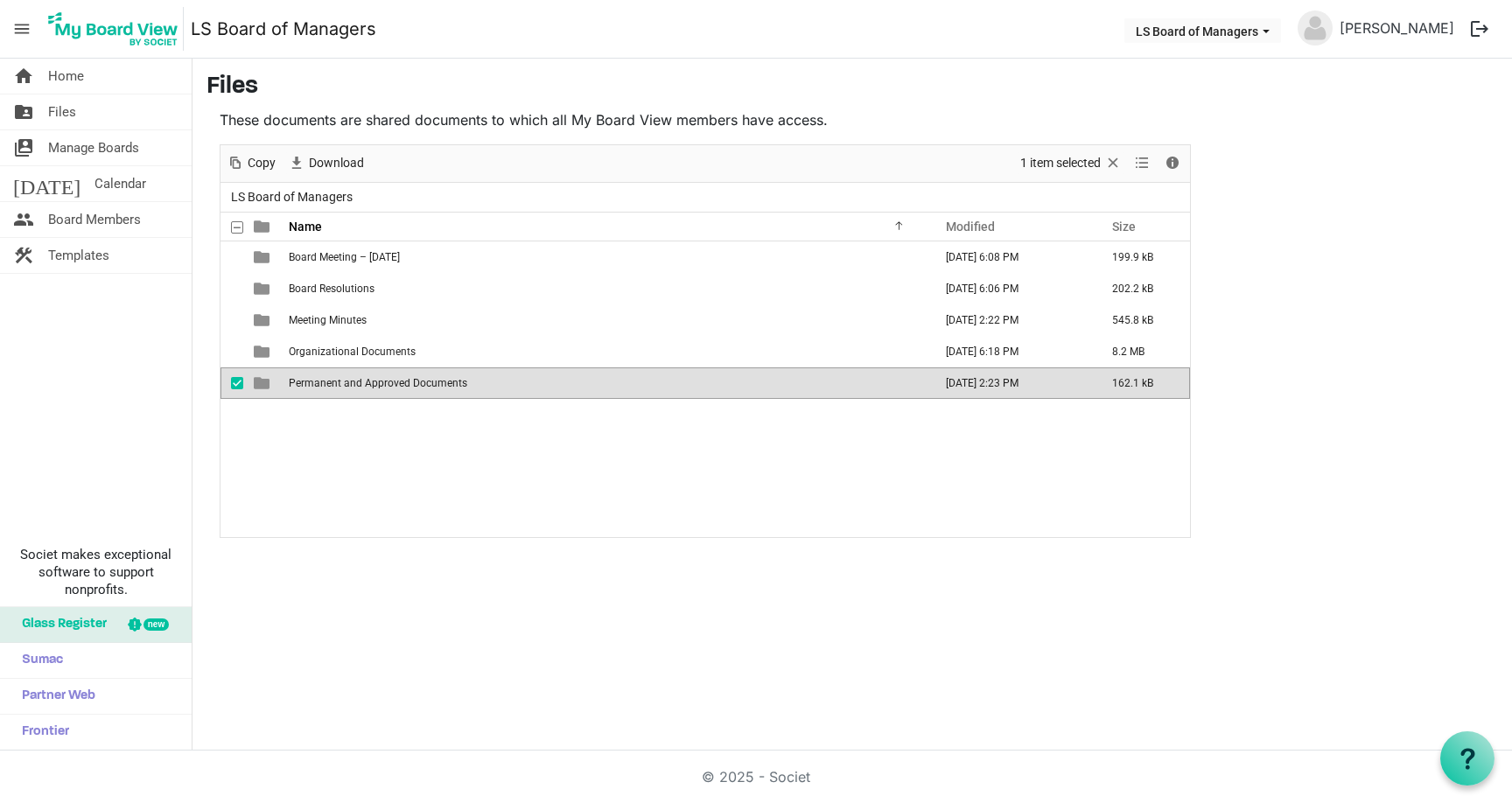
click at [384, 378] on span "Permanent and Approved Documents" at bounding box center [377, 383] width 179 height 12
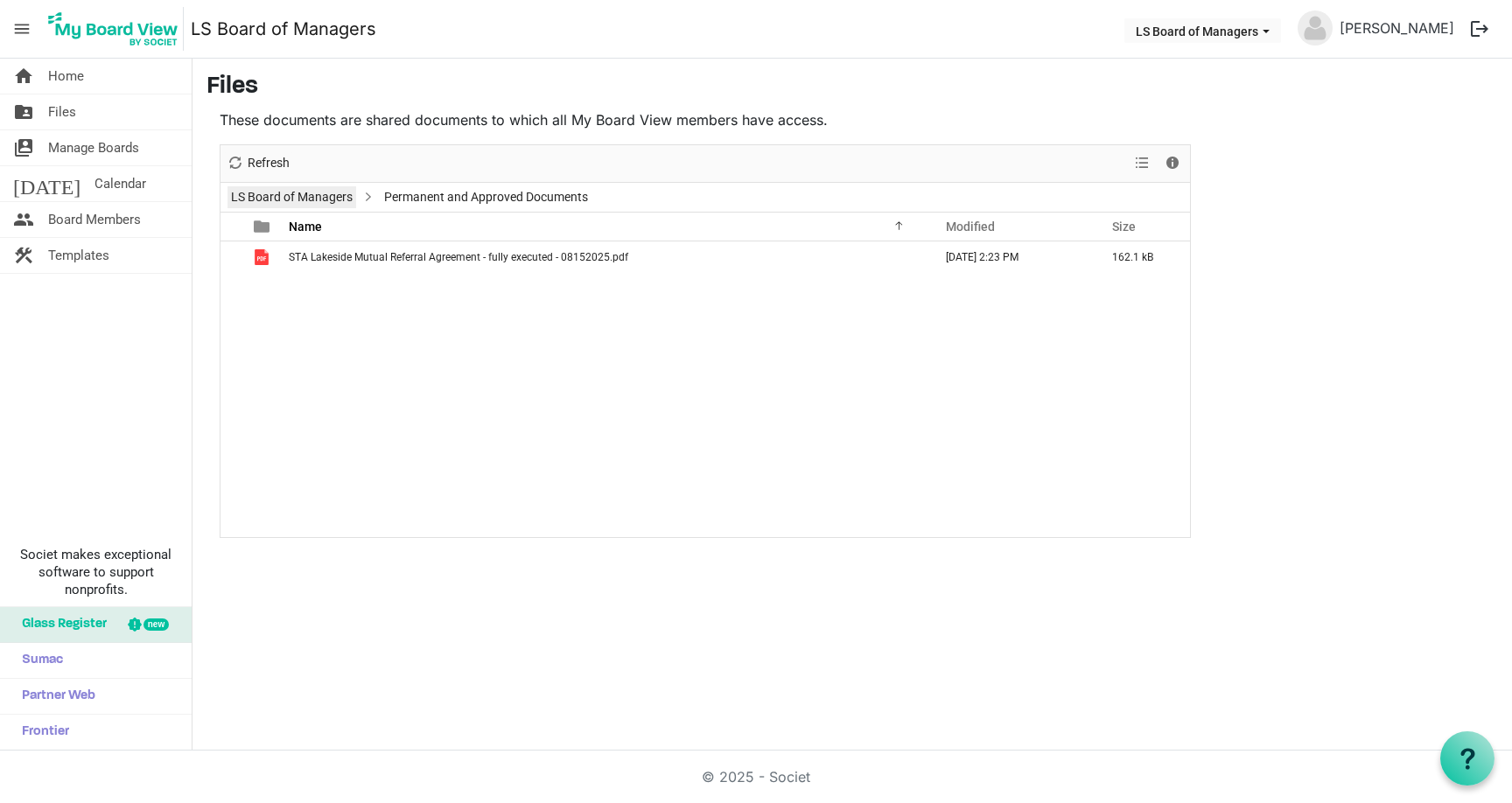
click at [346, 200] on link "LS Board of Managers" at bounding box center [292, 197] width 128 height 22
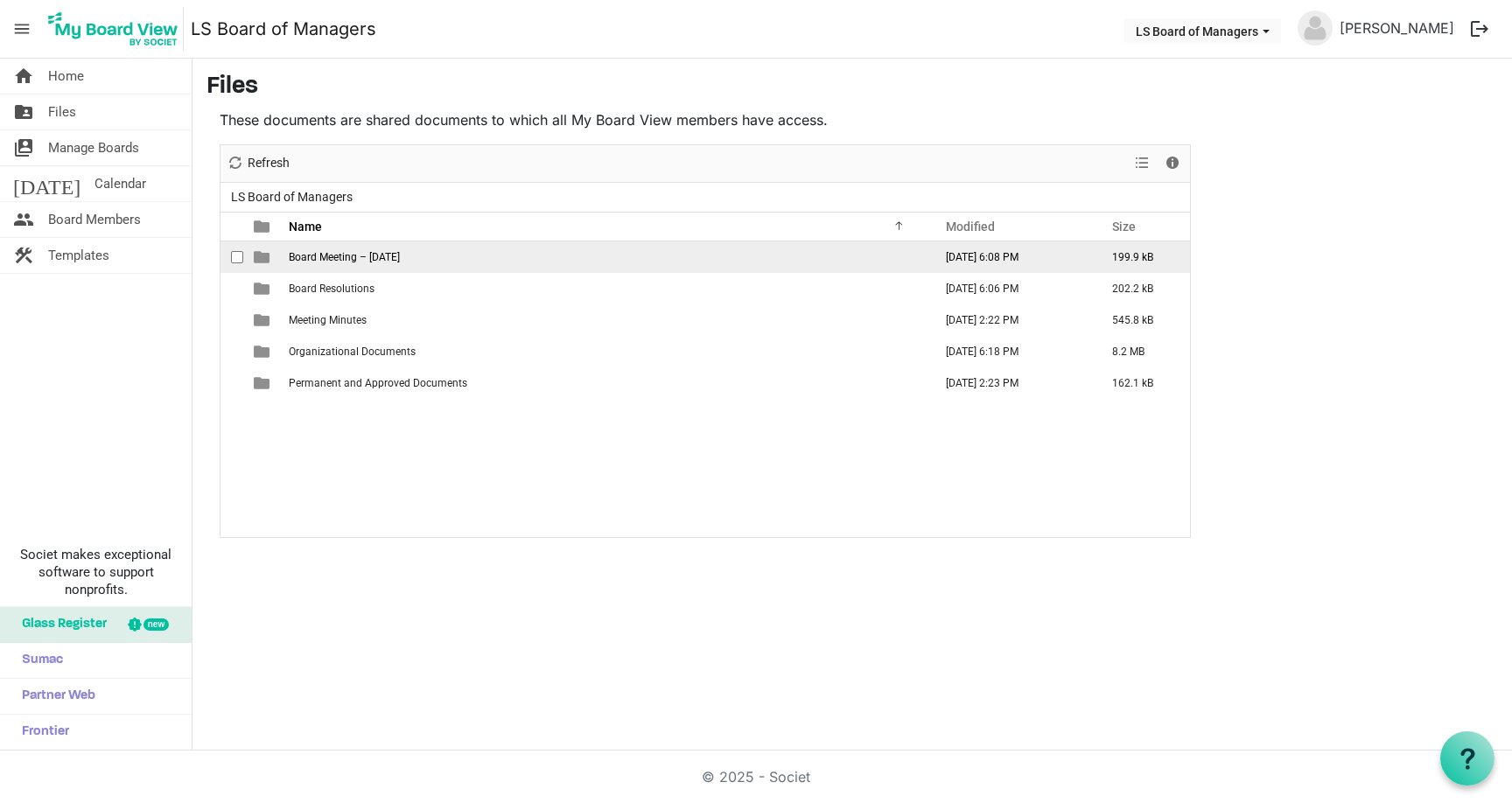
click at [360, 261] on span "Board Meeting – [DATE]" at bounding box center [344, 257] width 111 height 12
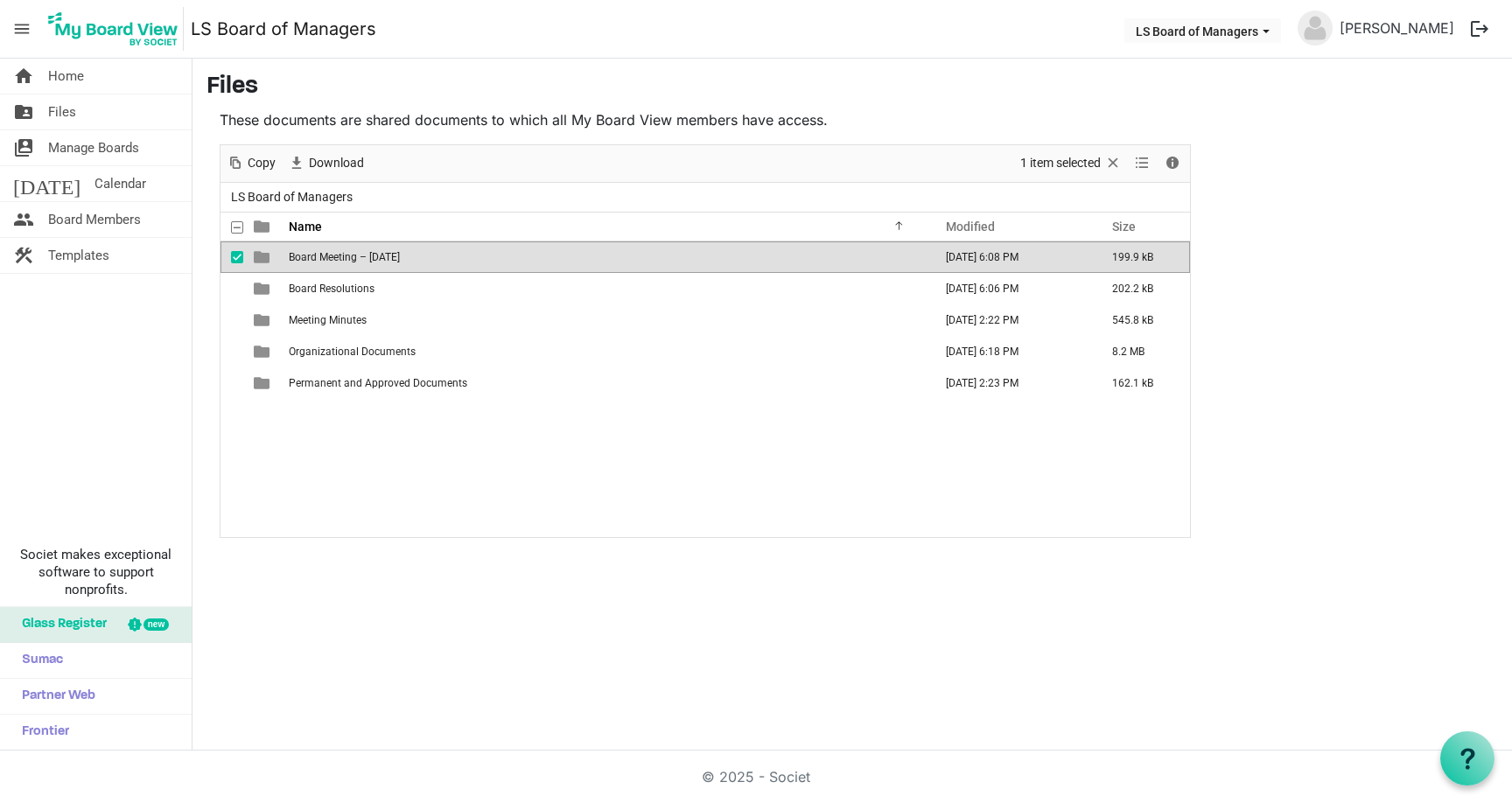
click at [360, 261] on span "Board Meeting – [DATE]" at bounding box center [344, 257] width 111 height 12
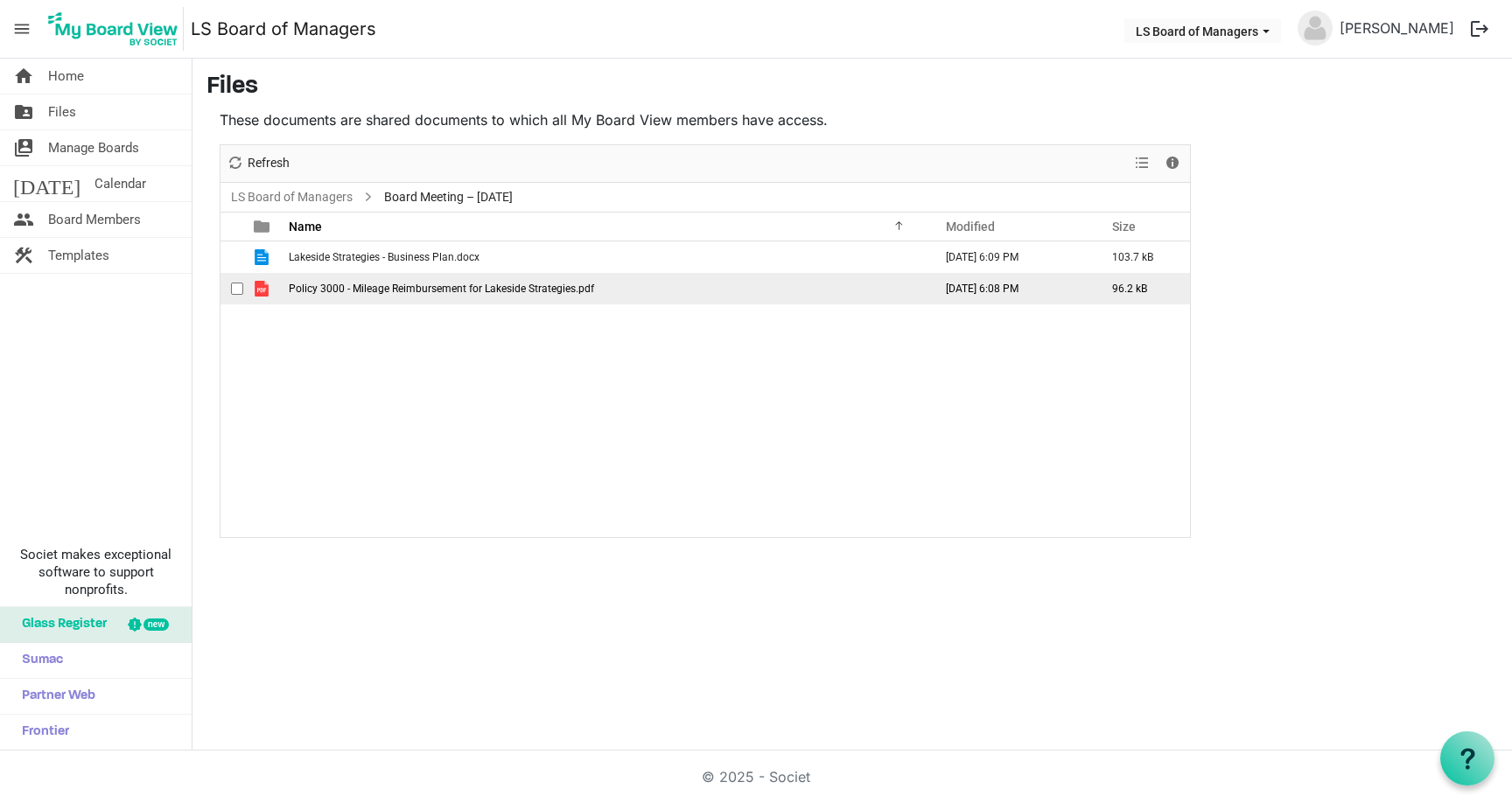
click at [453, 282] on span "Policy 3000 - Mileage Reimbursement for Lakeside Strategies.pdf" at bounding box center [441, 288] width 305 height 12
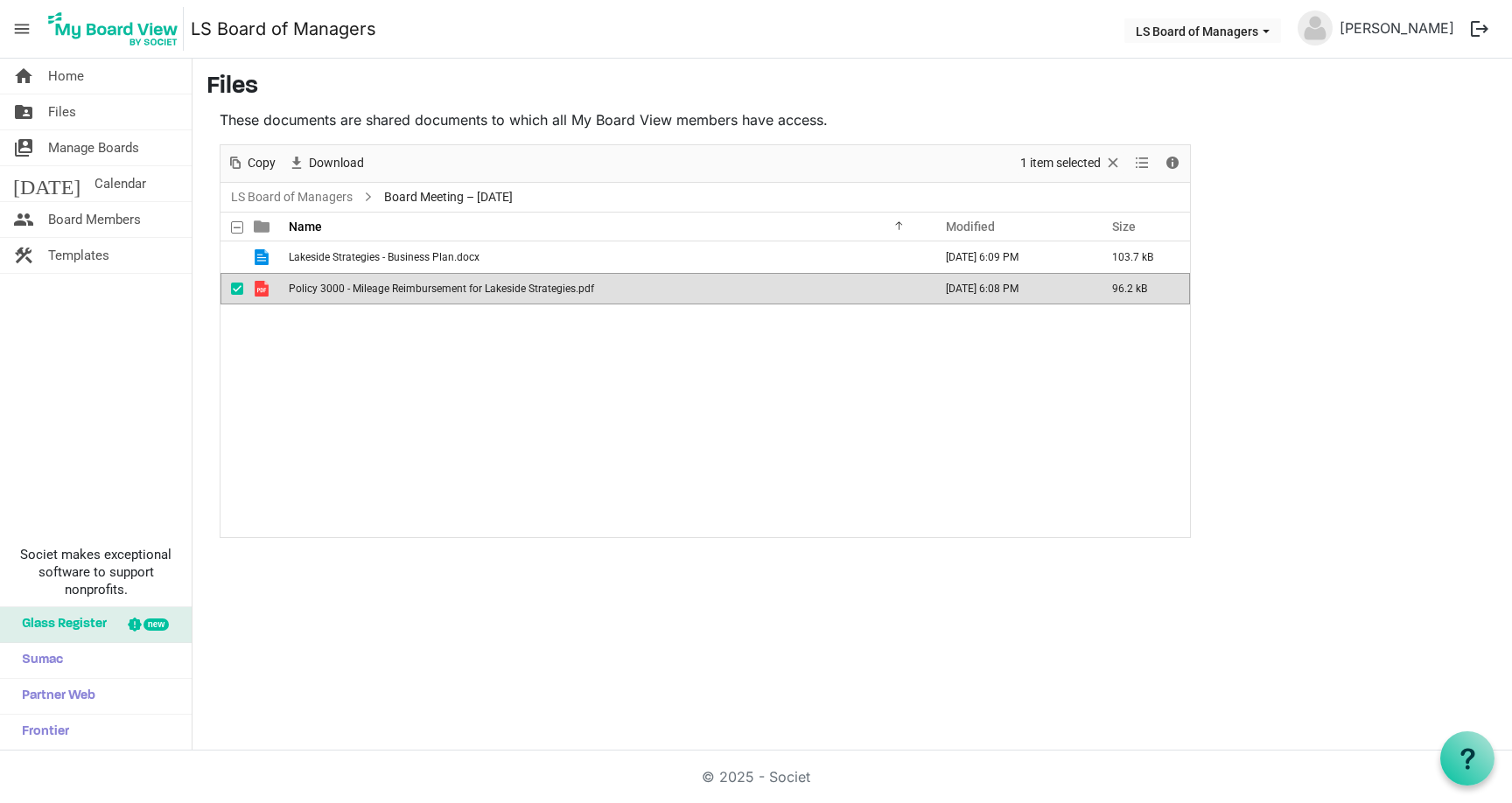
click at [453, 282] on span "Policy 3000 - Mileage Reimbursement for Lakeside Strategies.pdf" at bounding box center [441, 288] width 305 height 12
